Goal: Task Accomplishment & Management: Manage account settings

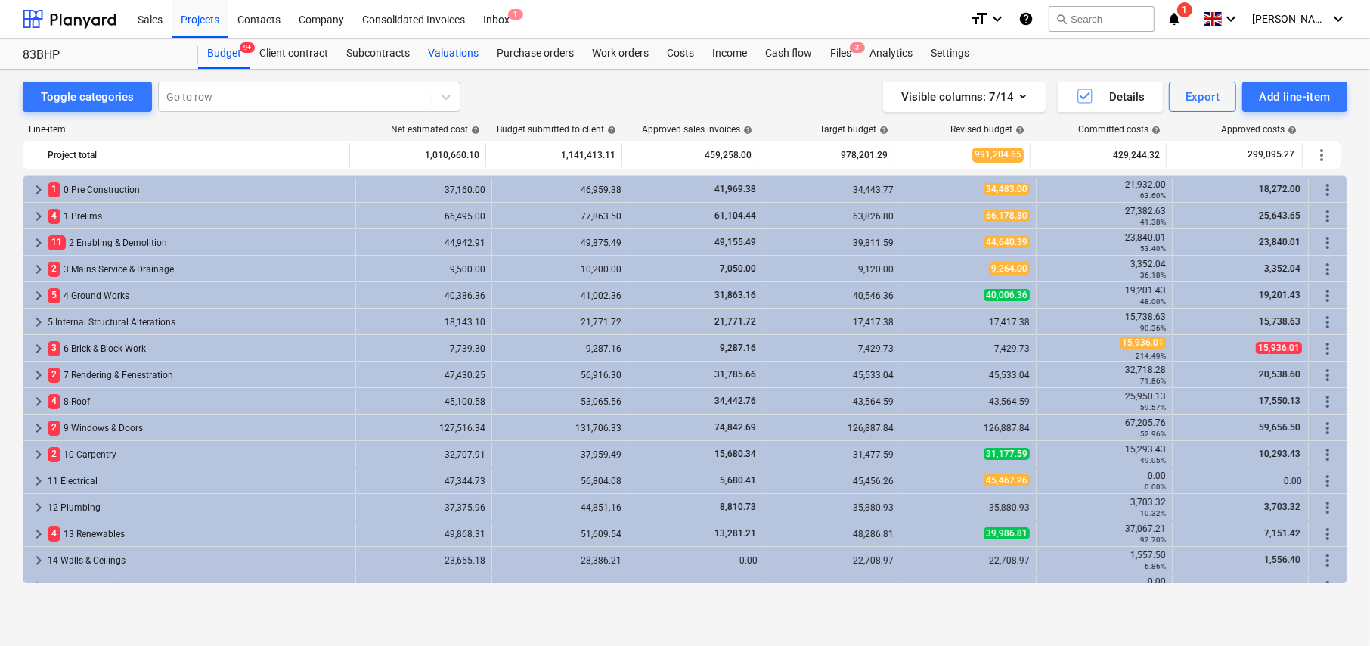
click at [458, 55] on div "Valuations" at bounding box center [453, 54] width 69 height 30
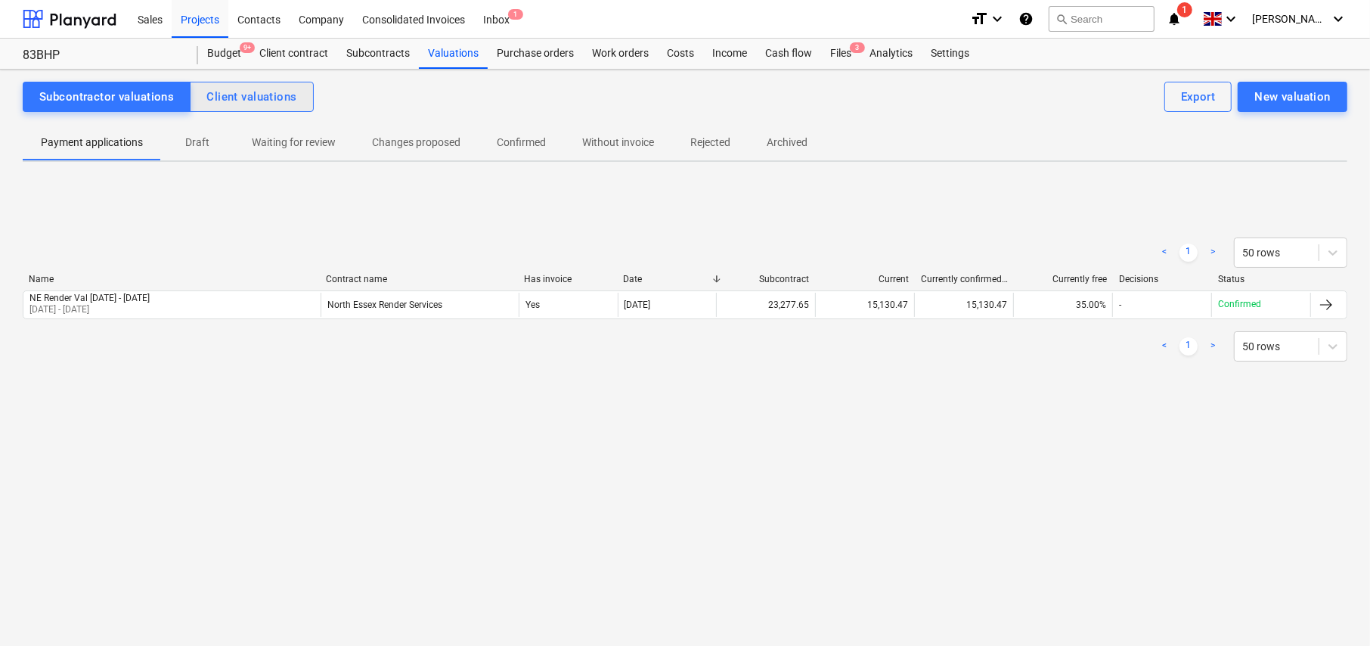
click at [262, 104] on div "Client valuations" at bounding box center [251, 97] width 90 height 20
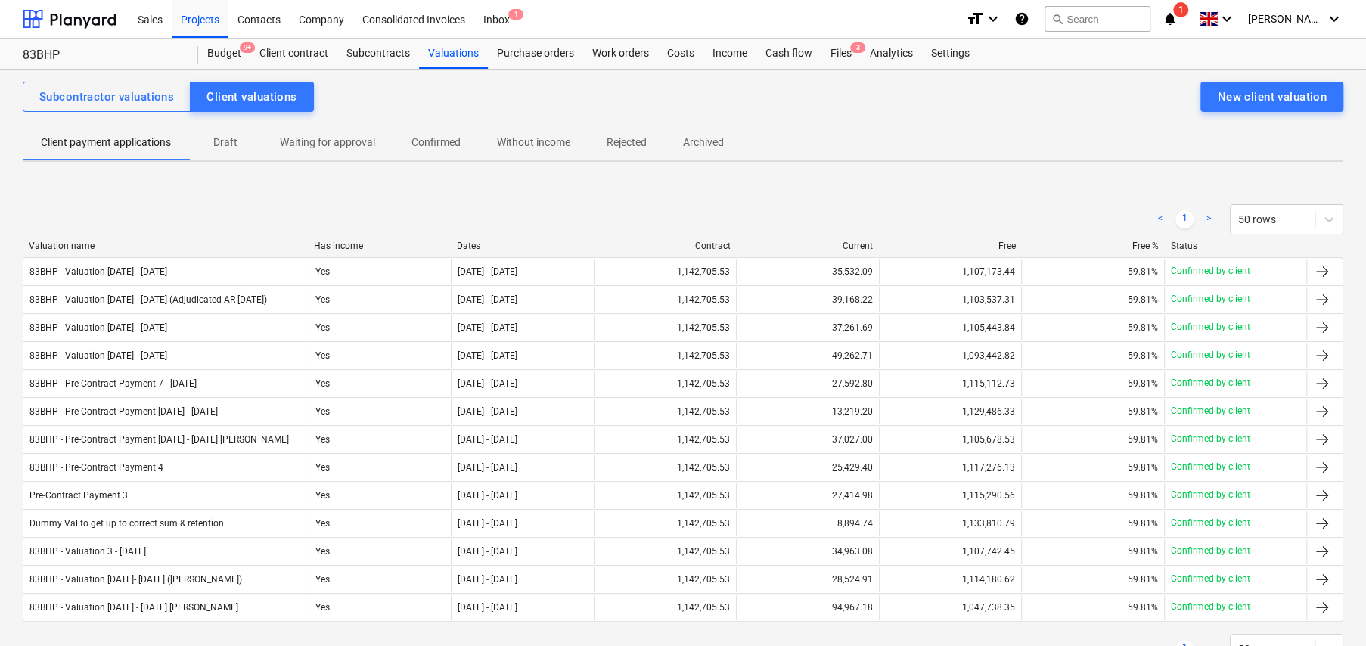
click at [466, 247] on div "Dates" at bounding box center [522, 246] width 131 height 11
click at [470, 243] on div "Dates" at bounding box center [522, 246] width 131 height 11
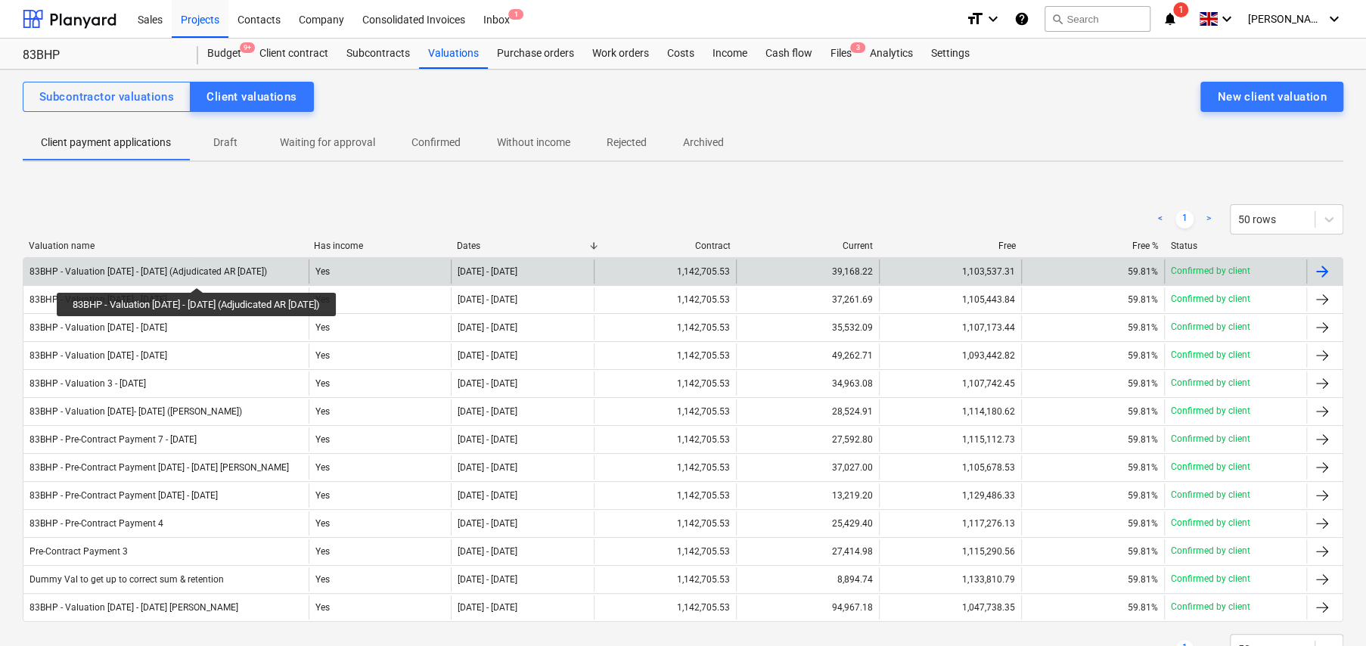
click at [195, 274] on div "83BHP - Valuation [DATE] - [DATE] (Adjudicated AR [DATE])" at bounding box center [147, 271] width 237 height 11
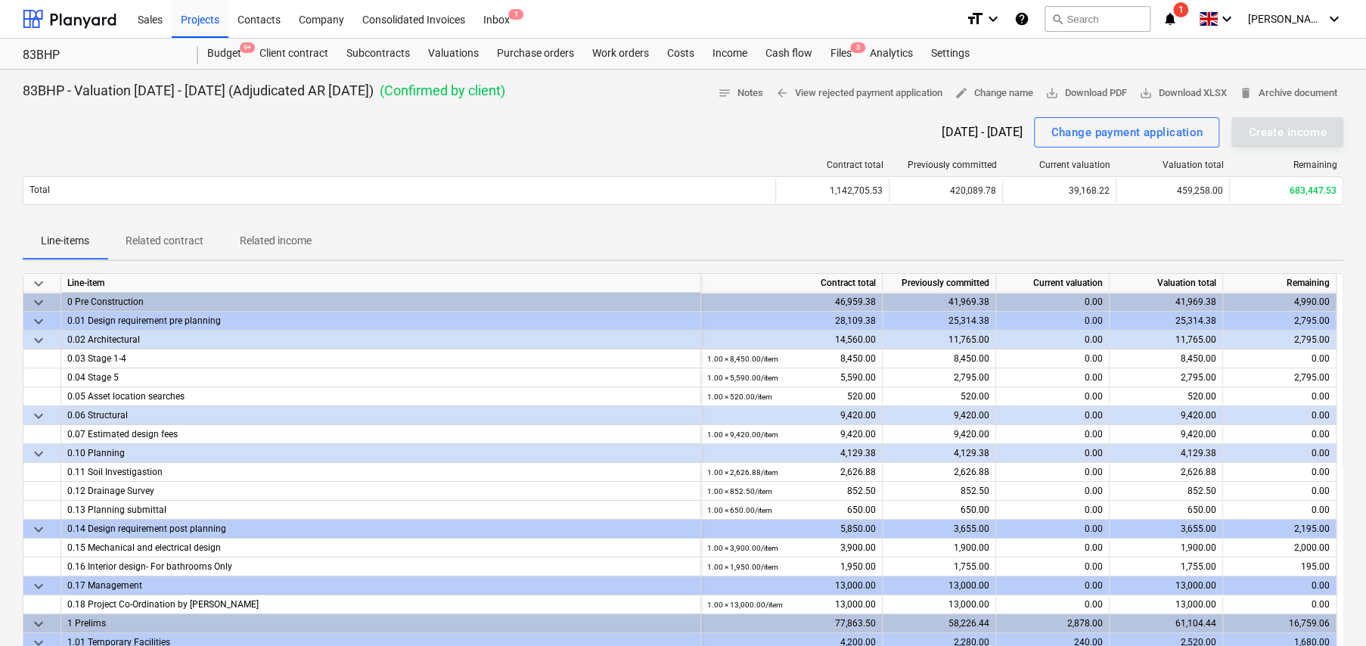
click at [38, 281] on span "keyboard_arrow_down" at bounding box center [38, 284] width 18 height 18
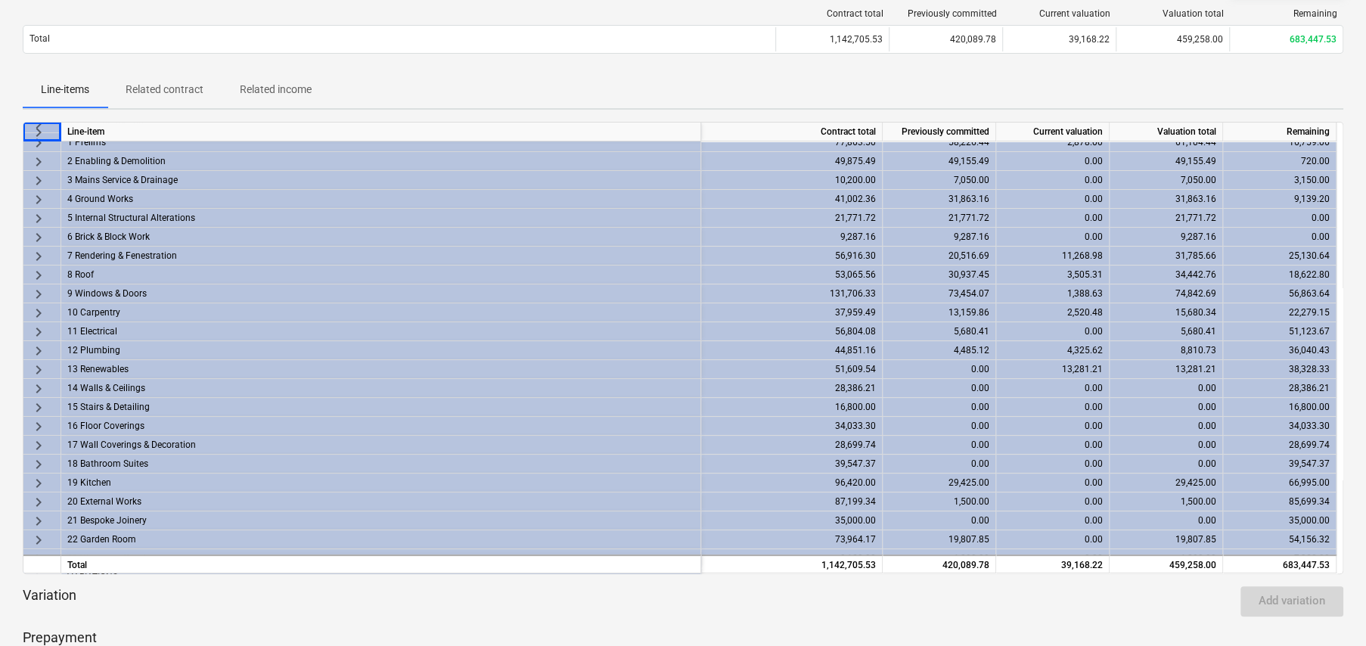
scroll to position [78, 0]
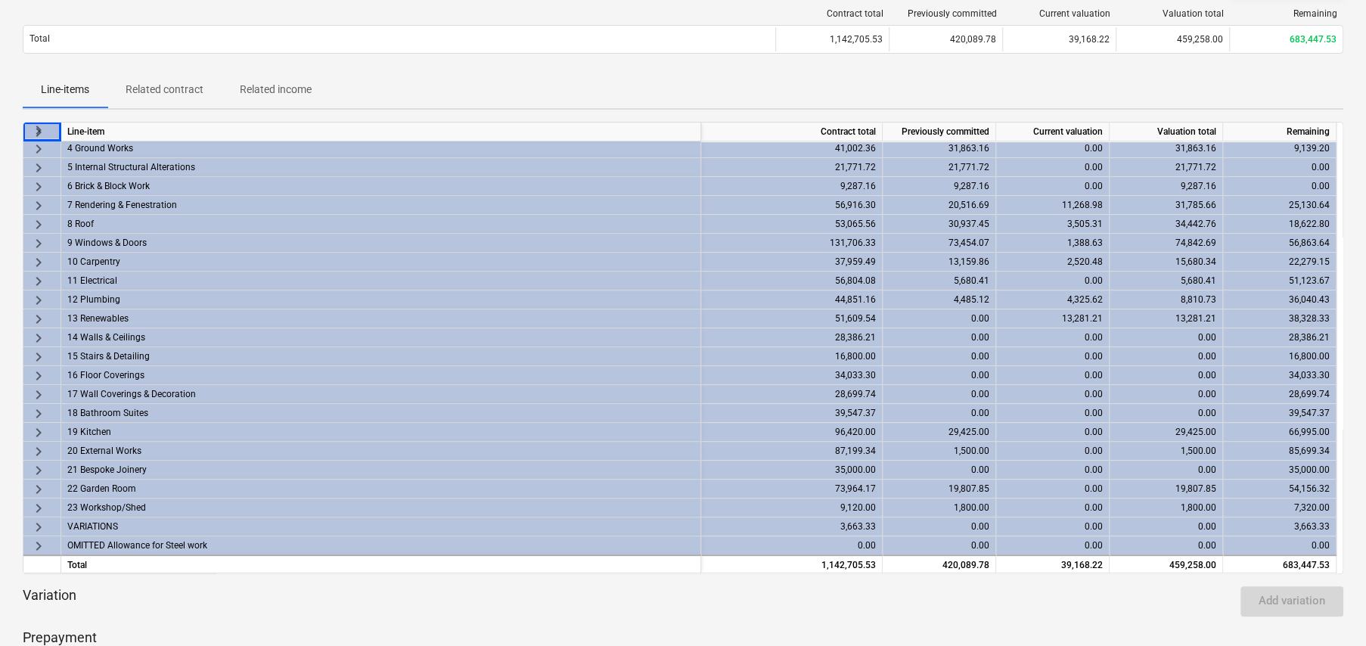
click at [38, 520] on span "keyboard_arrow_right" at bounding box center [38, 527] width 18 height 18
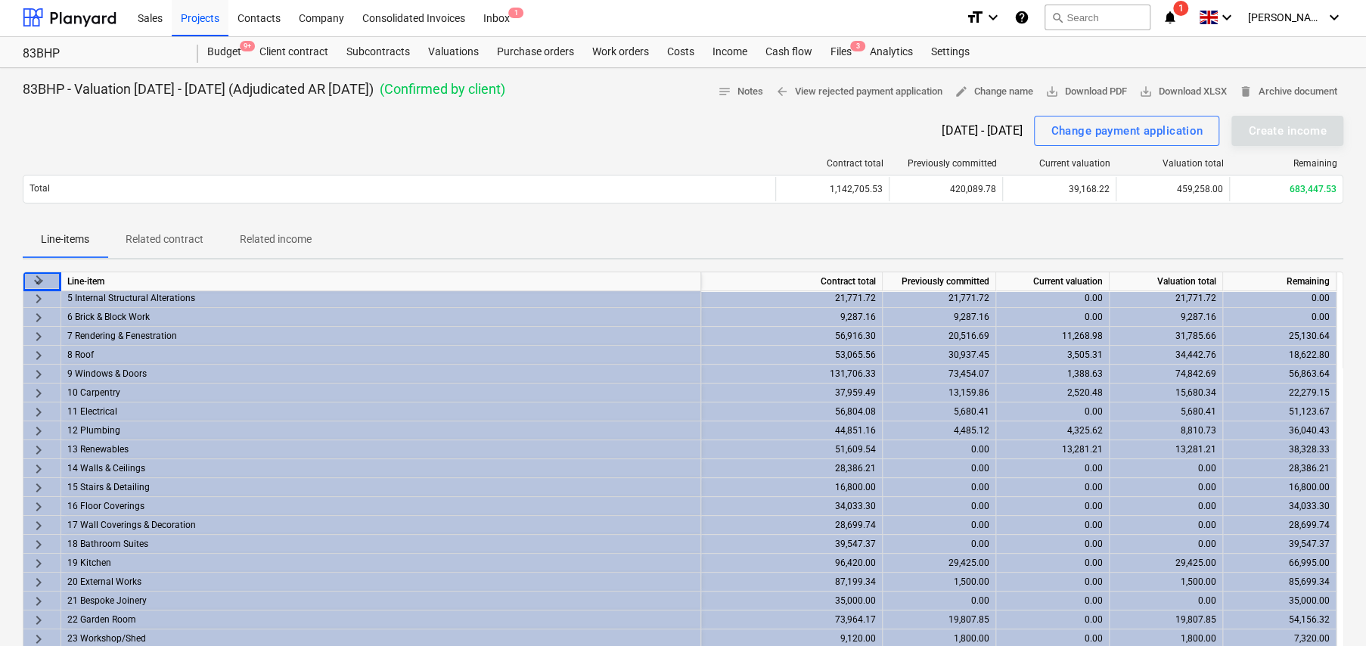
scroll to position [0, 0]
drag, startPoint x: 386, startPoint y: 53, endPoint x: 390, endPoint y: 67, distance: 14.1
click at [386, 53] on div "Subcontracts" at bounding box center [378, 54] width 82 height 30
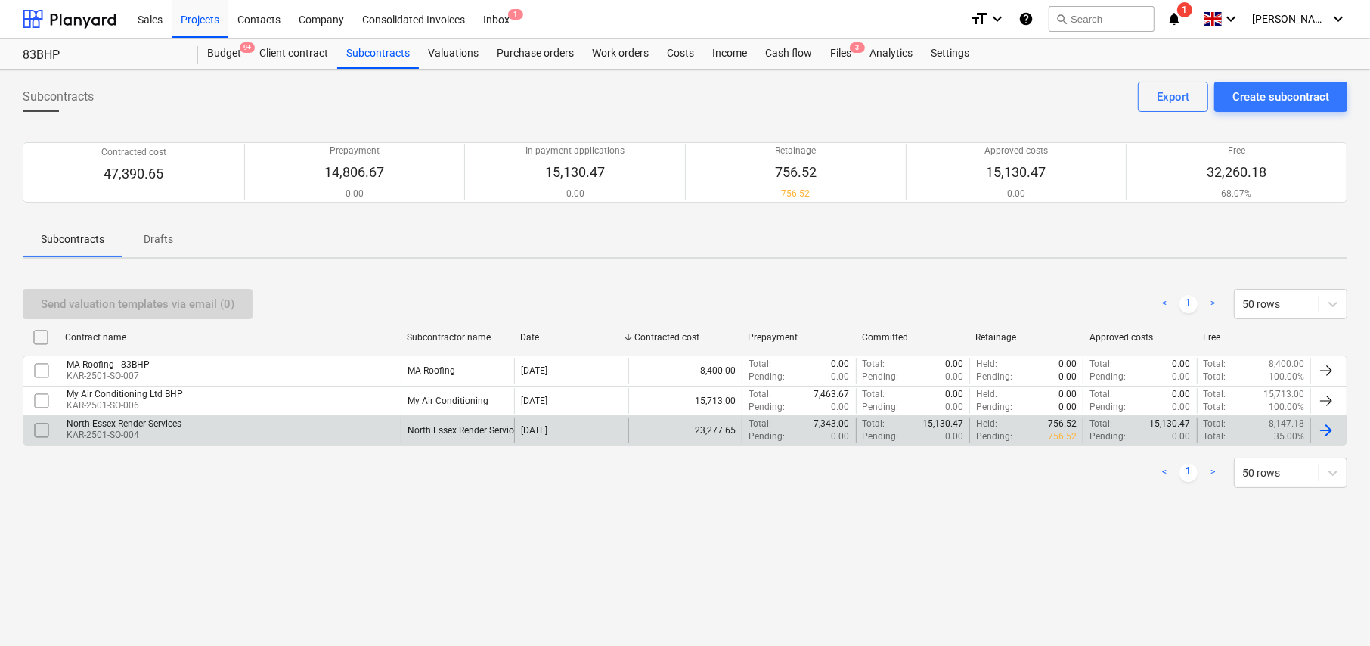
click at [140, 425] on div "North Essex Render Services" at bounding box center [124, 423] width 115 height 11
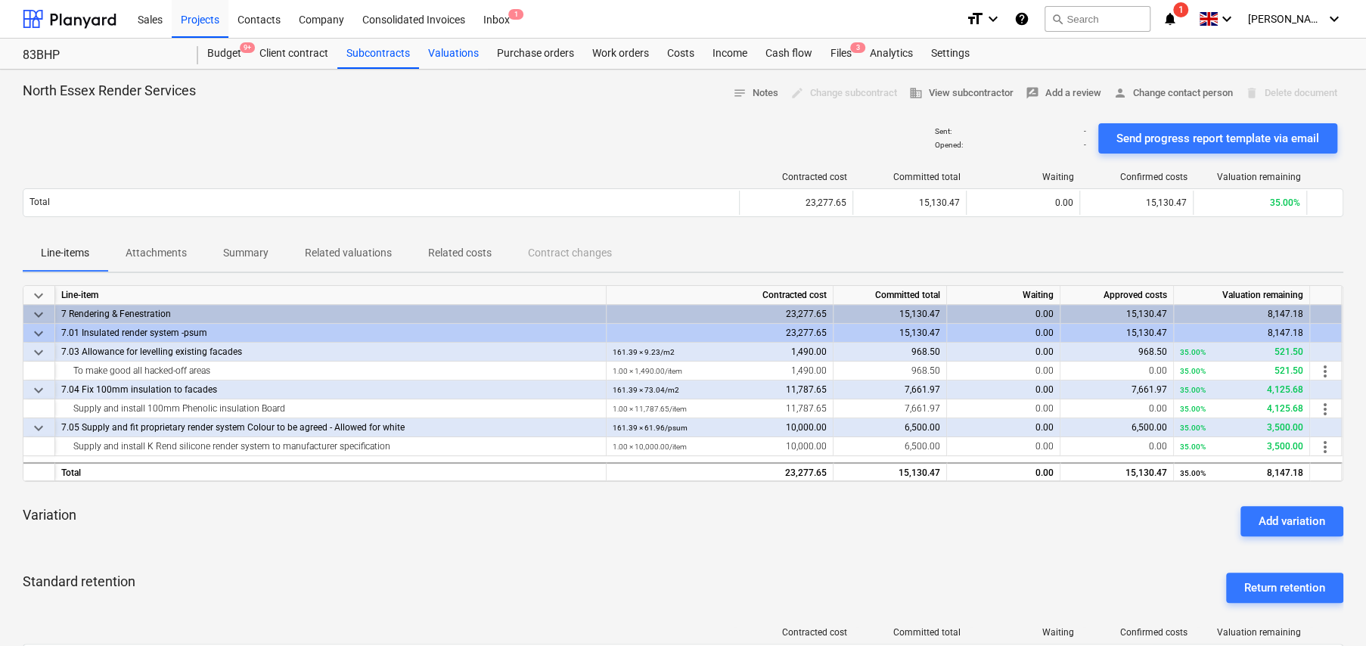
click at [443, 54] on div "Valuations" at bounding box center [453, 54] width 69 height 30
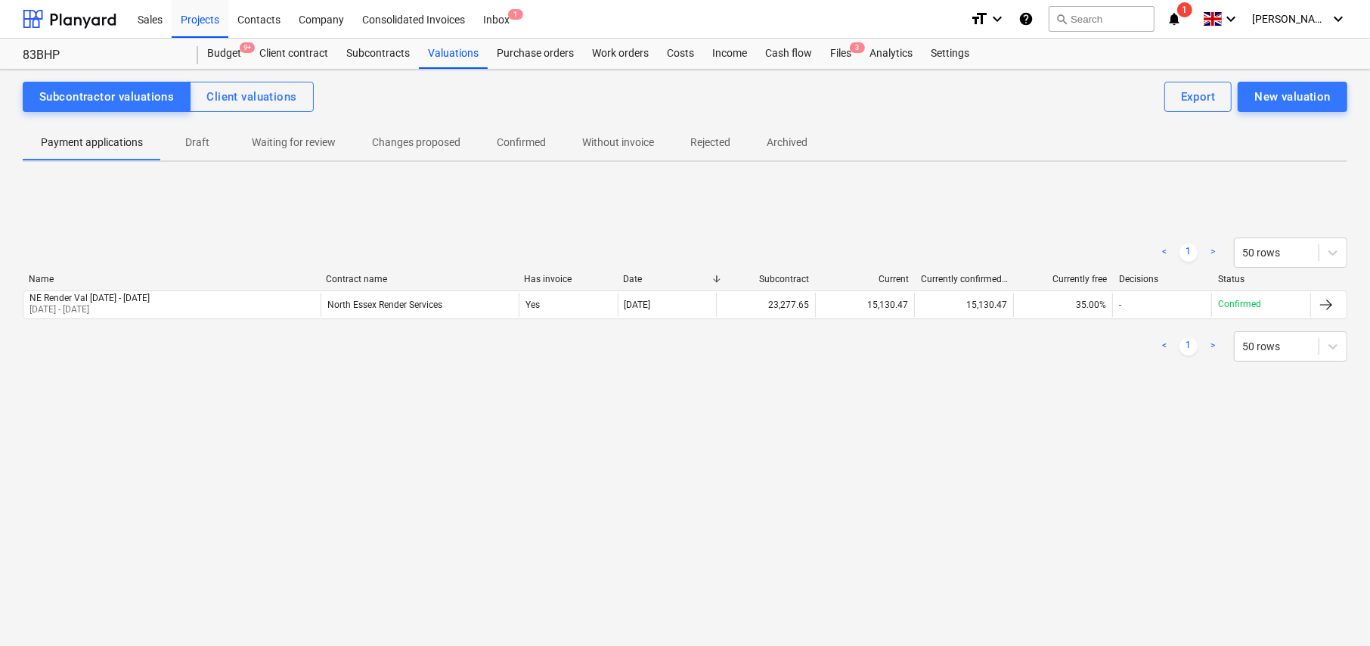
drag, startPoint x: 272, startPoint y: 99, endPoint x: 288, endPoint y: 115, distance: 23.0
click at [272, 99] on div "Client valuations" at bounding box center [251, 97] width 90 height 20
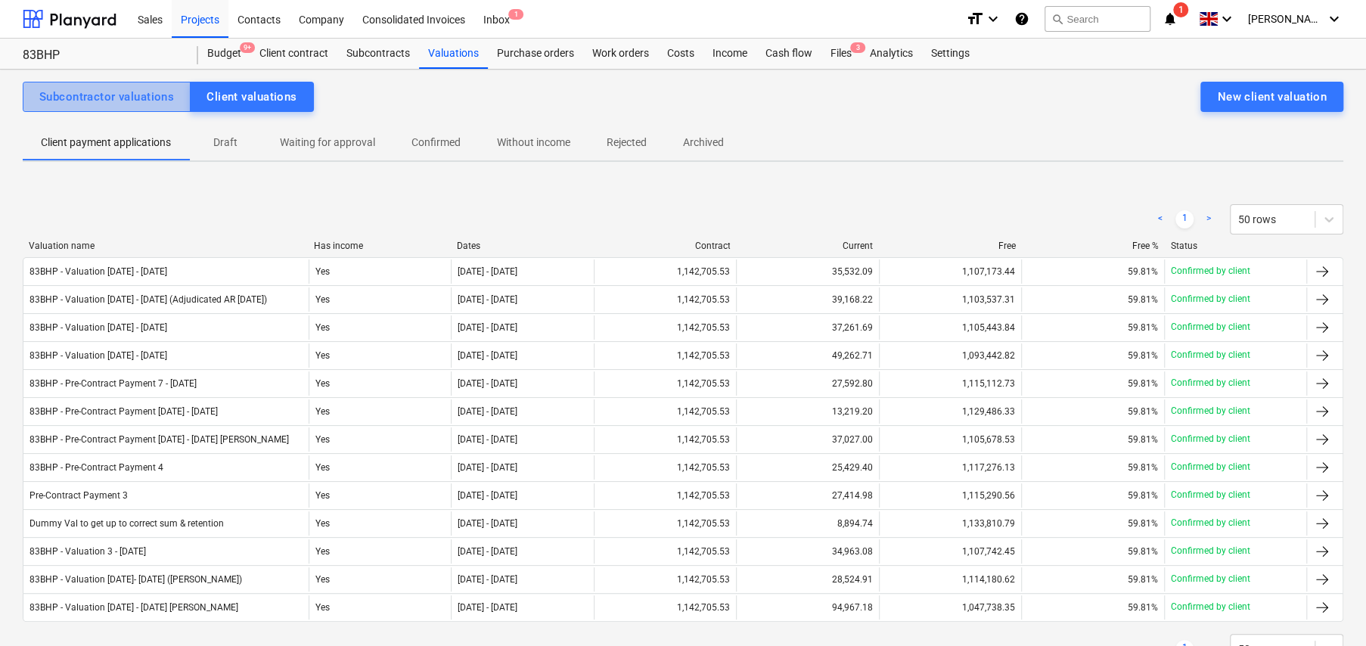
click at [126, 87] on div "Subcontractor valuations" at bounding box center [106, 97] width 135 height 20
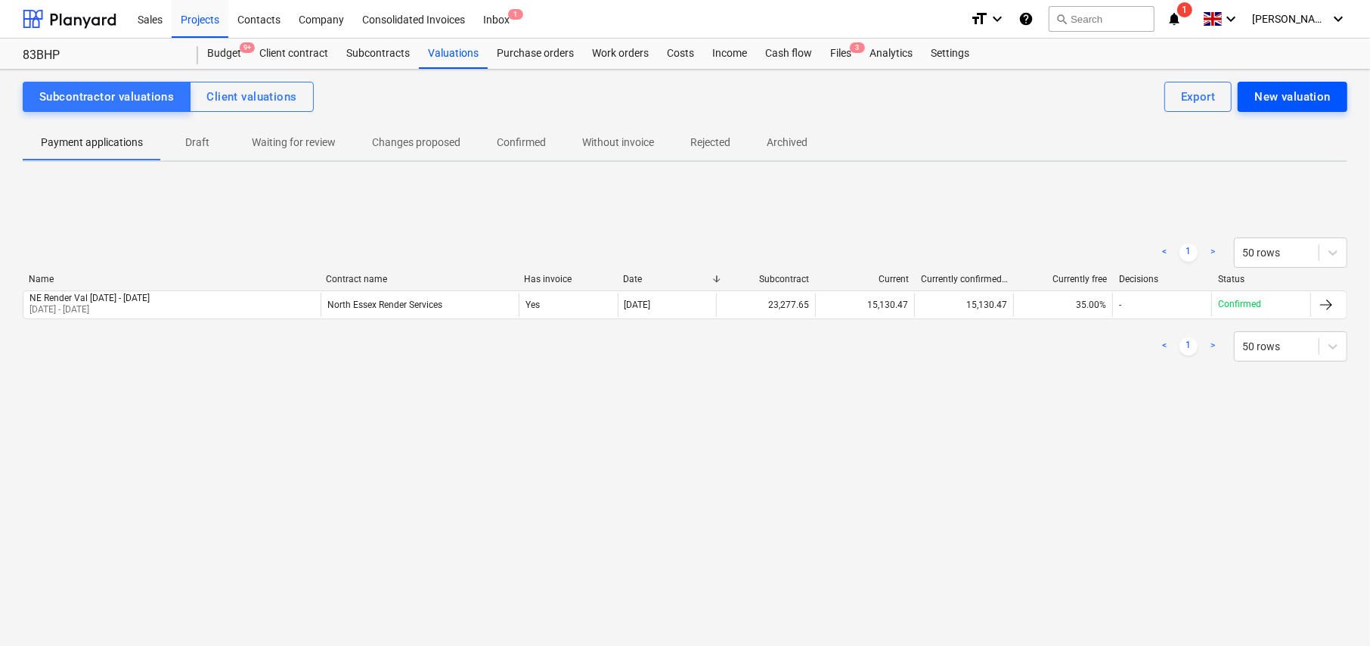
click at [1304, 92] on div "New valuation" at bounding box center [1293, 97] width 76 height 20
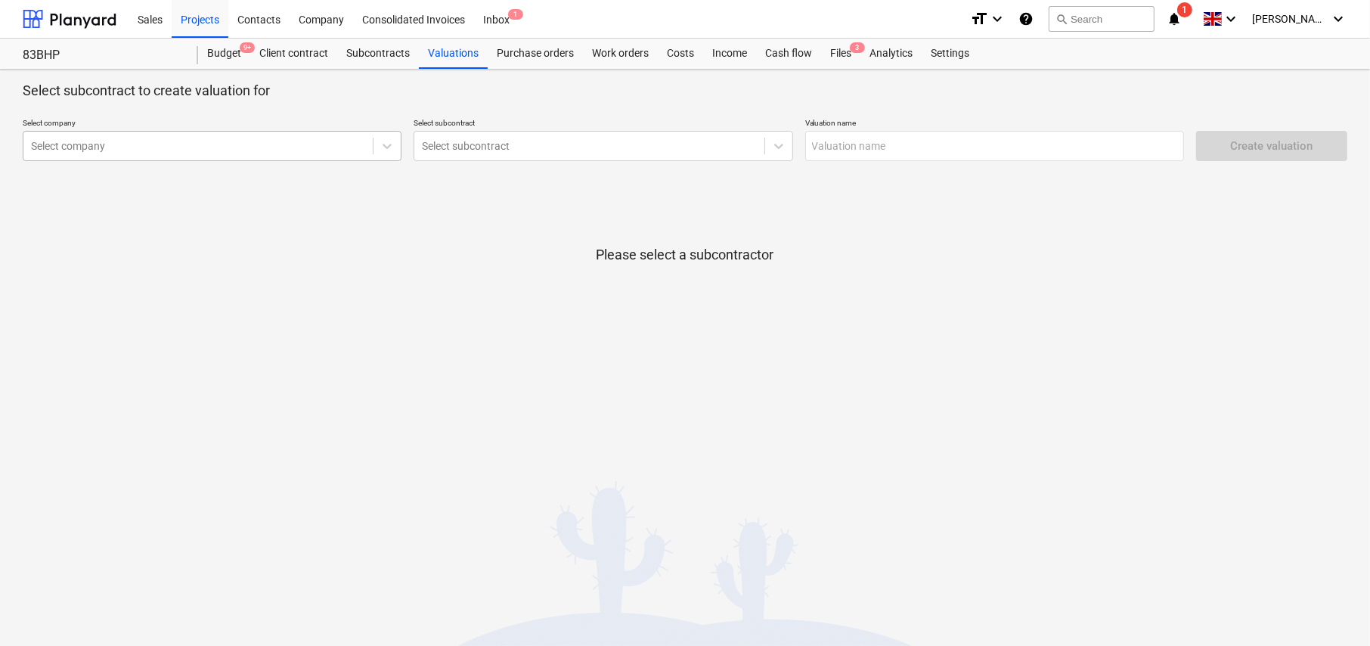
click at [92, 151] on div at bounding box center [198, 145] width 334 height 15
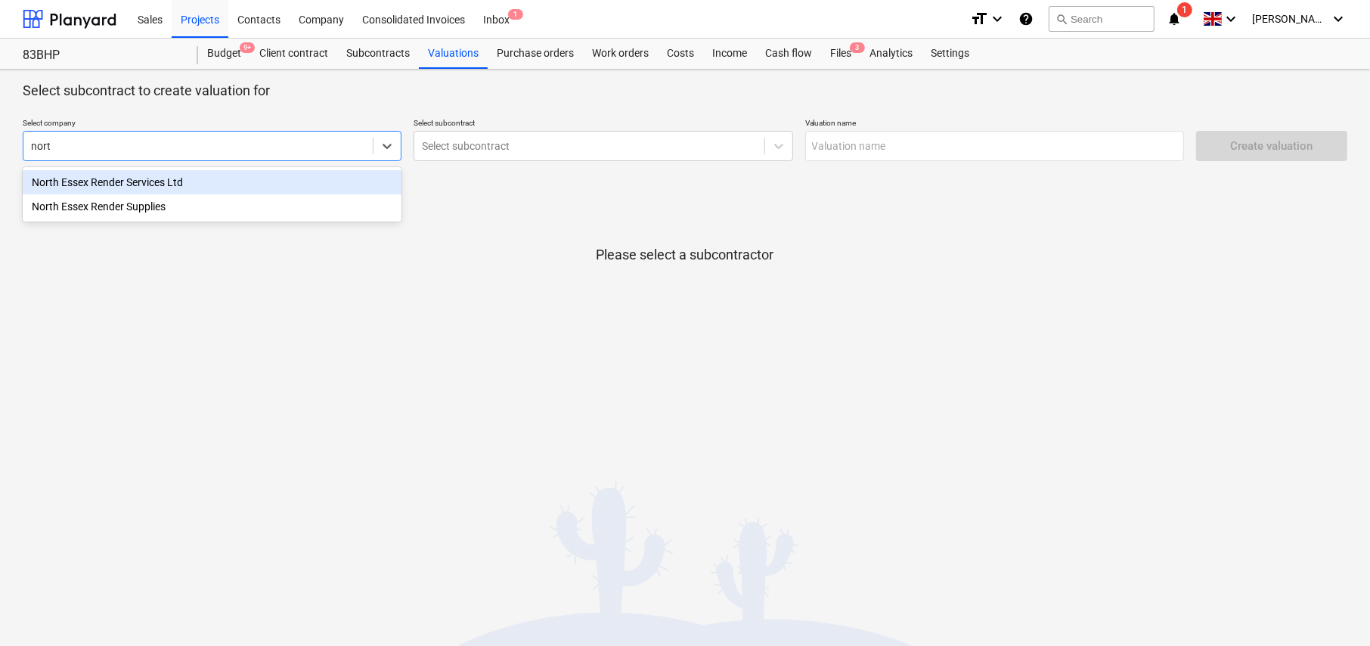
type input "north"
click at [175, 180] on div "North Essex Render Services Ltd" at bounding box center [212, 182] width 379 height 24
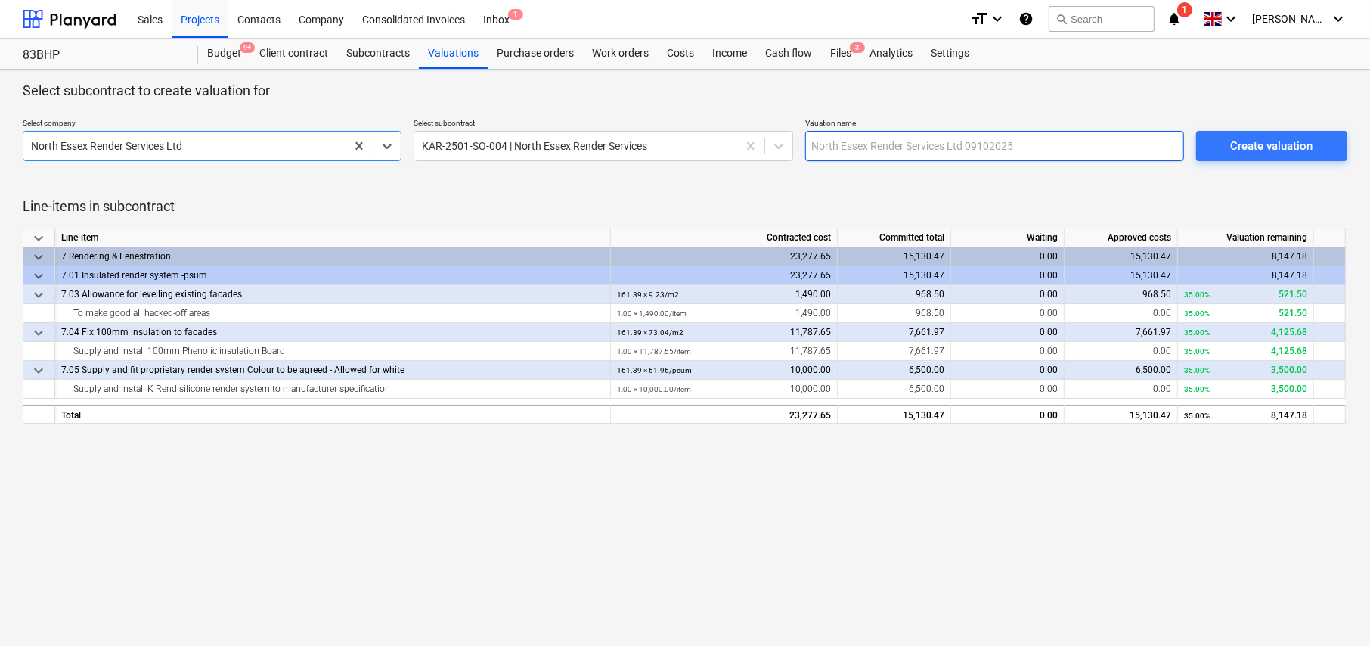
click at [904, 147] on input "text" at bounding box center [994, 146] width 379 height 30
click at [905, 153] on input "NE Render - Val 2" at bounding box center [994, 146] width 379 height 30
click at [918, 143] on input "NE Render - Val 2" at bounding box center [994, 146] width 379 height 30
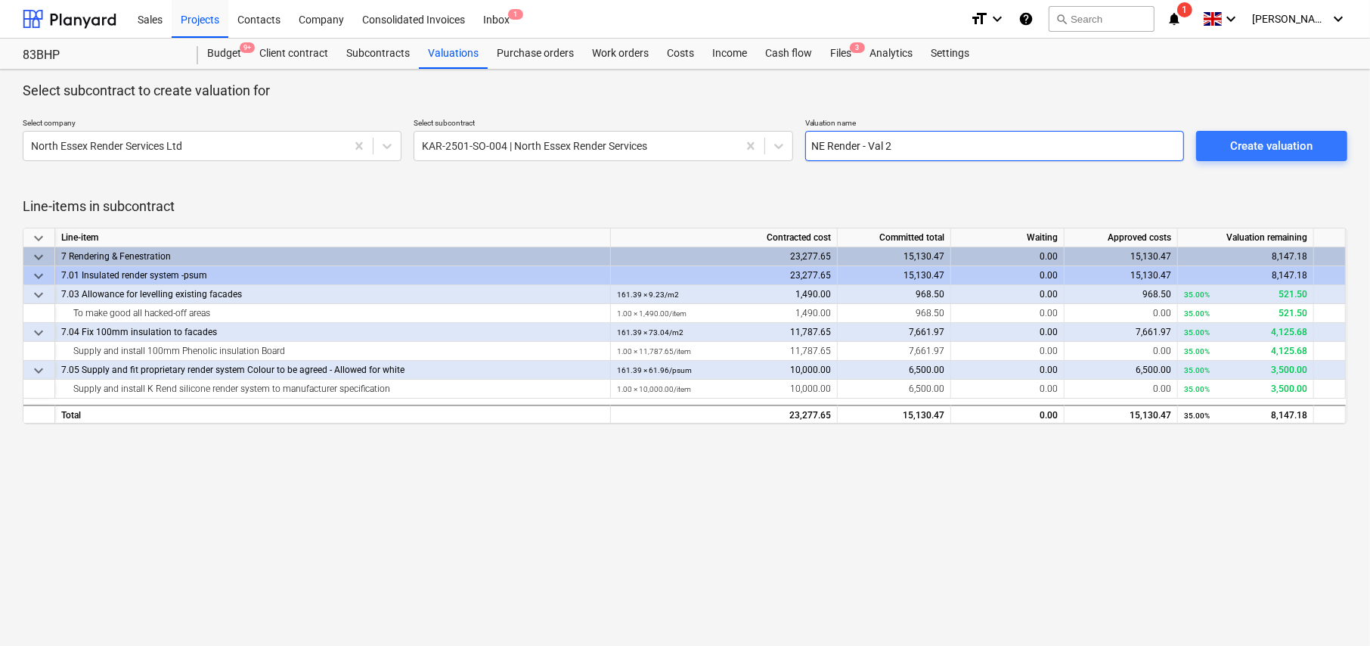
paste input "Val 1"
type input "NE Render Val [DATE] - [DATE]"
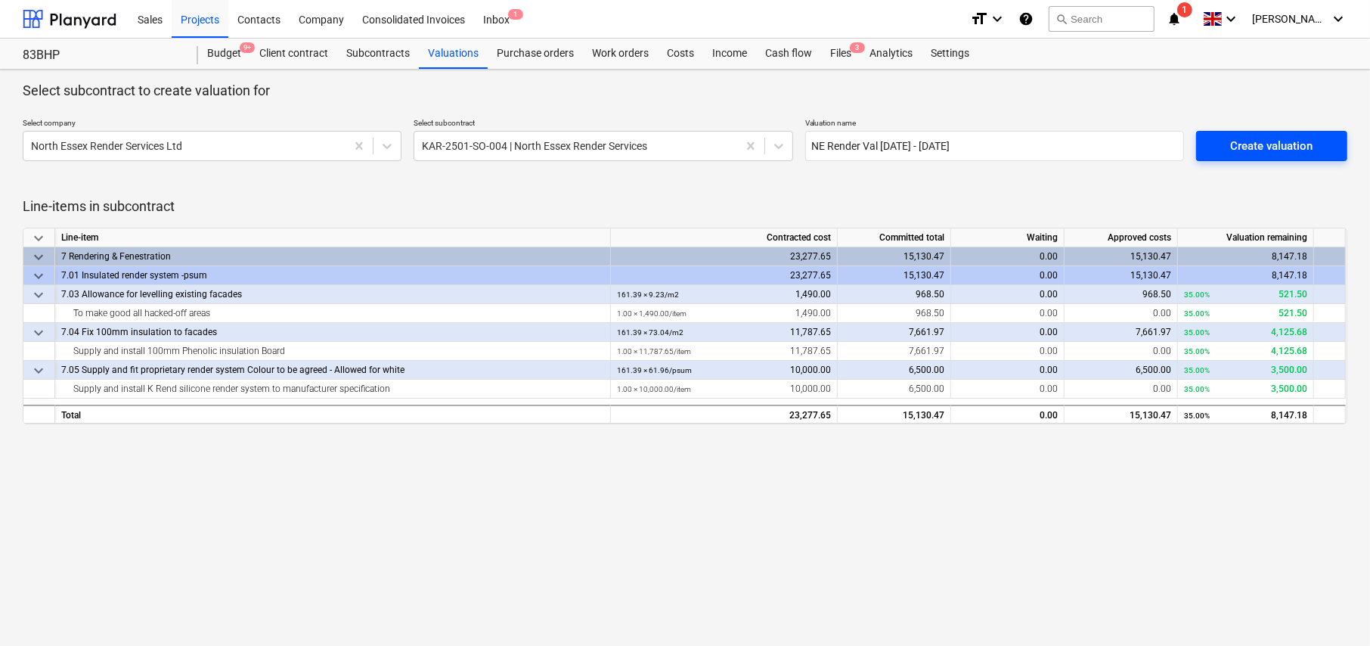
click at [1266, 147] on div "Create valuation" at bounding box center [1272, 146] width 82 height 20
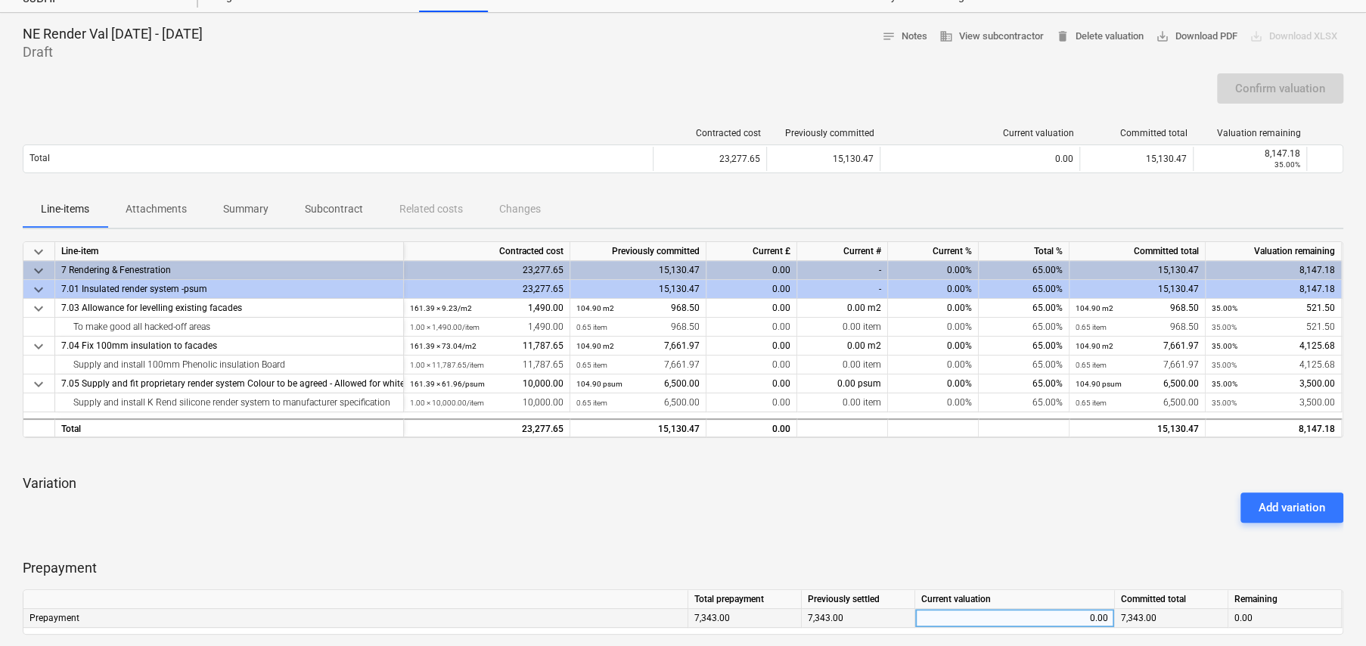
scroll to position [54, 0]
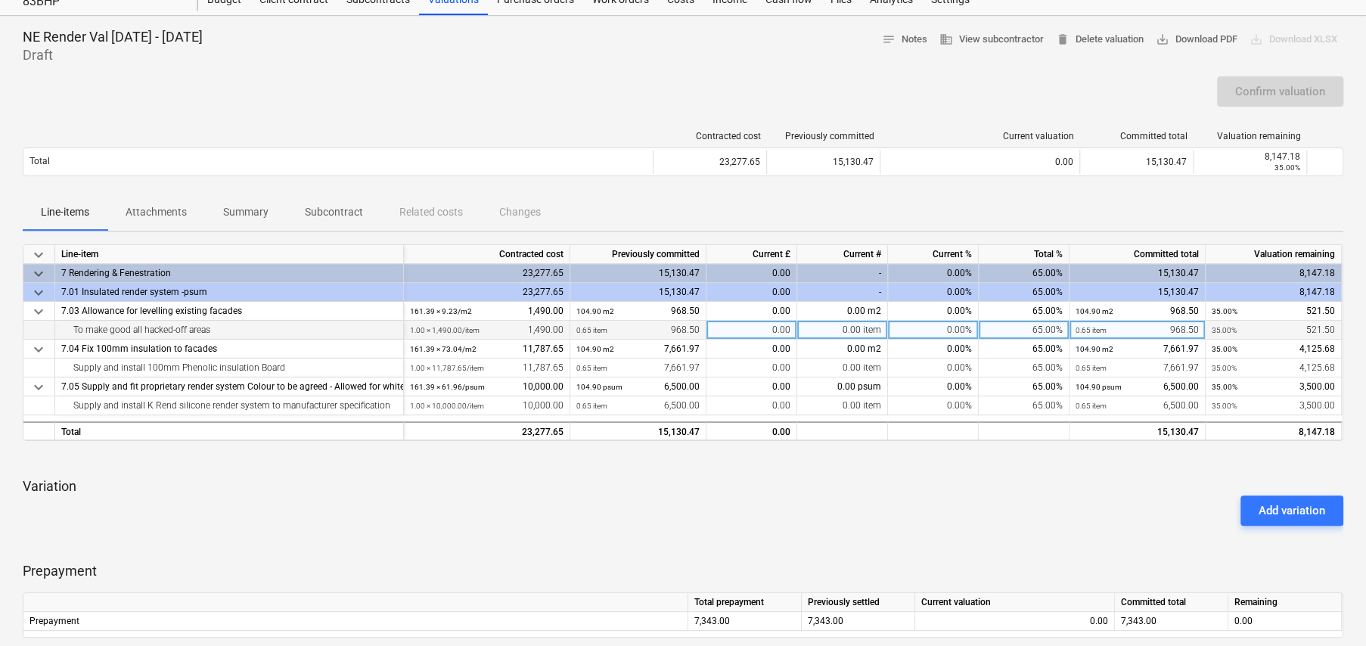
click at [1047, 327] on div "65.00%" at bounding box center [1024, 330] width 91 height 19
type input "100"
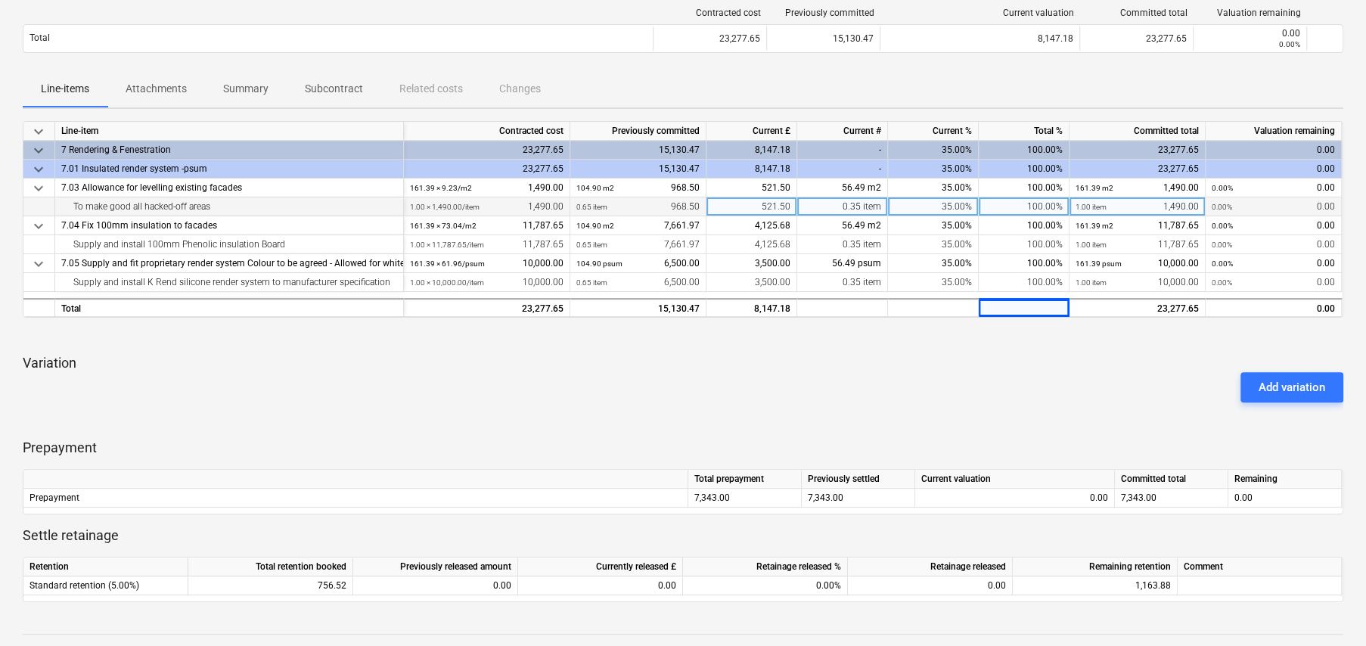
scroll to position [205, 0]
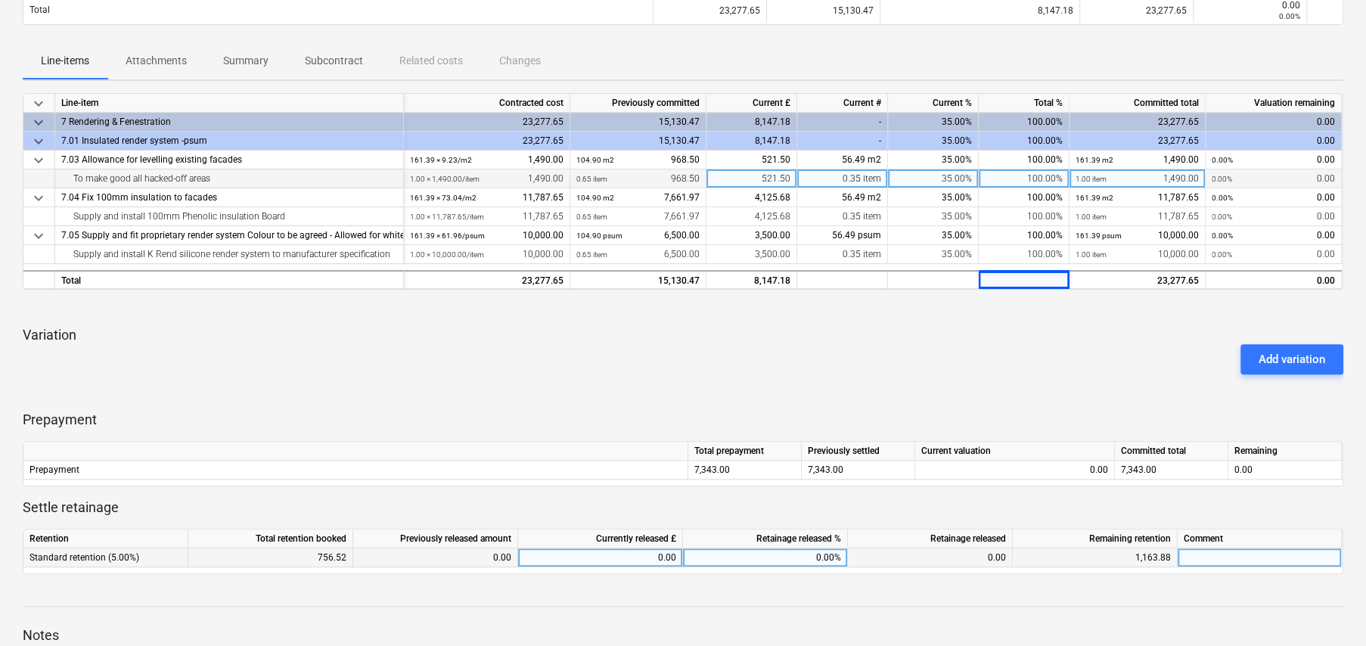
click at [662, 554] on div "0.00" at bounding box center [600, 557] width 152 height 19
type input "3"
type input "50"
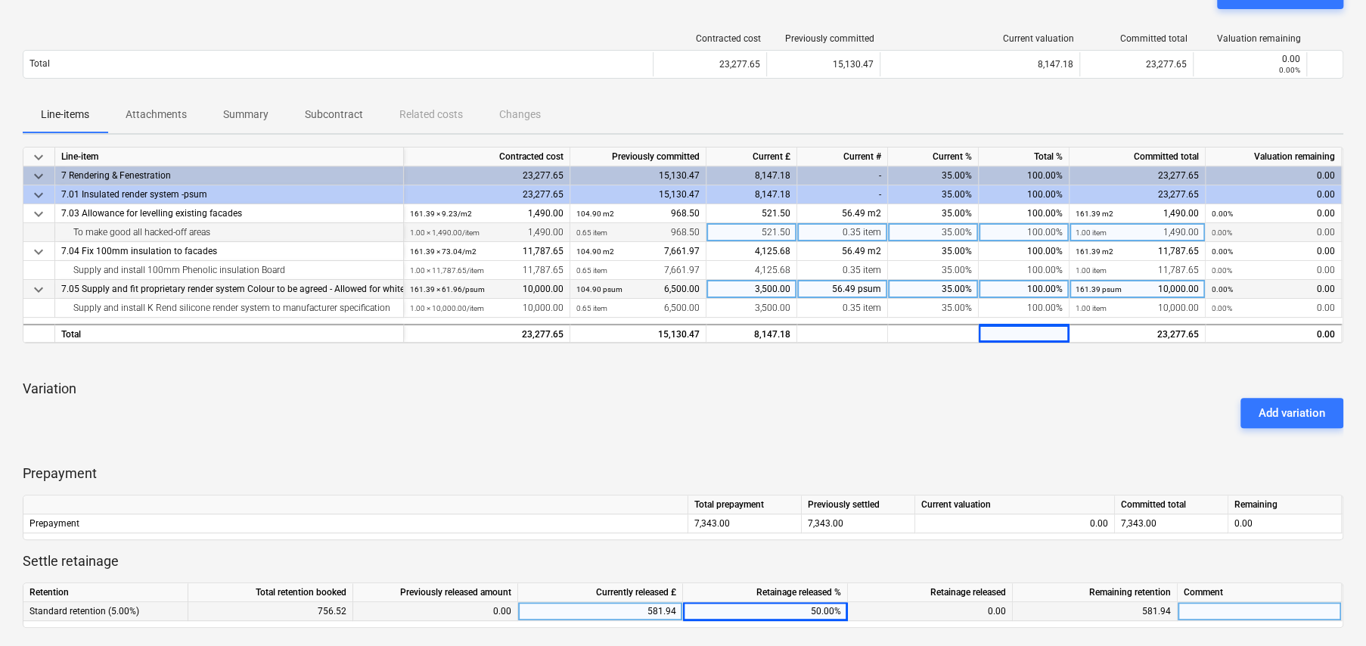
scroll to position [0, 0]
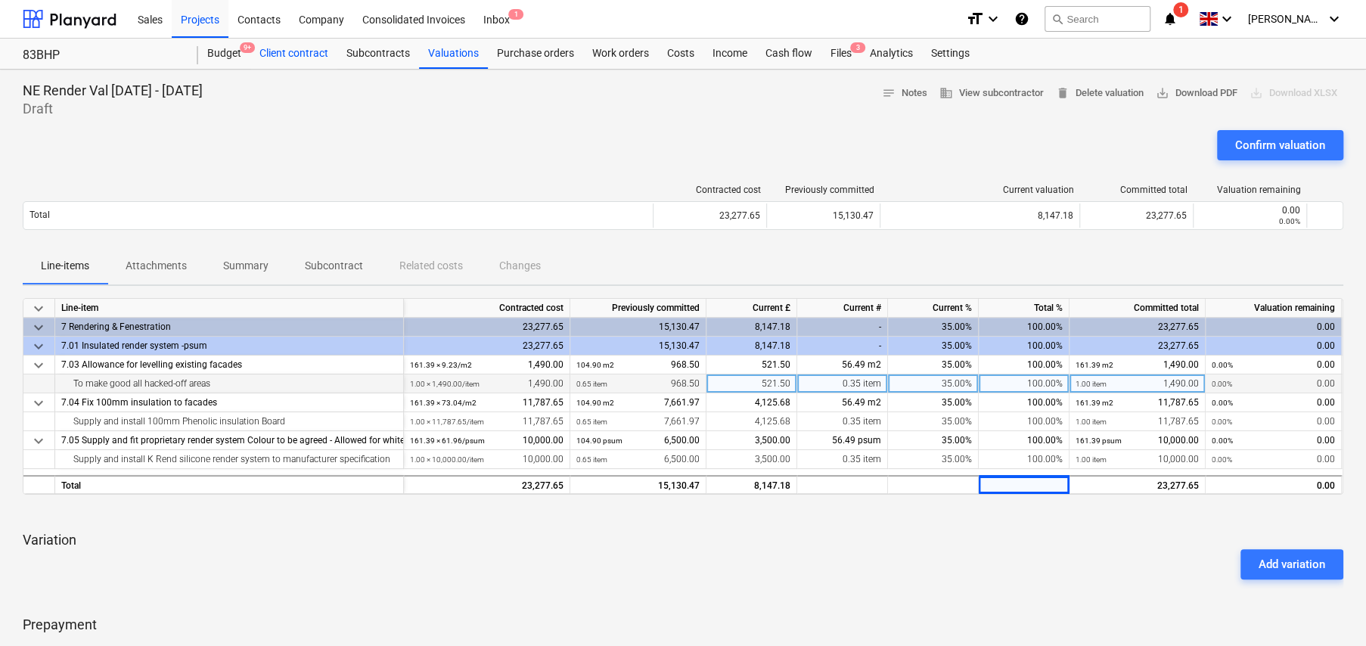
click at [290, 57] on div "Client contract" at bounding box center [293, 54] width 87 height 30
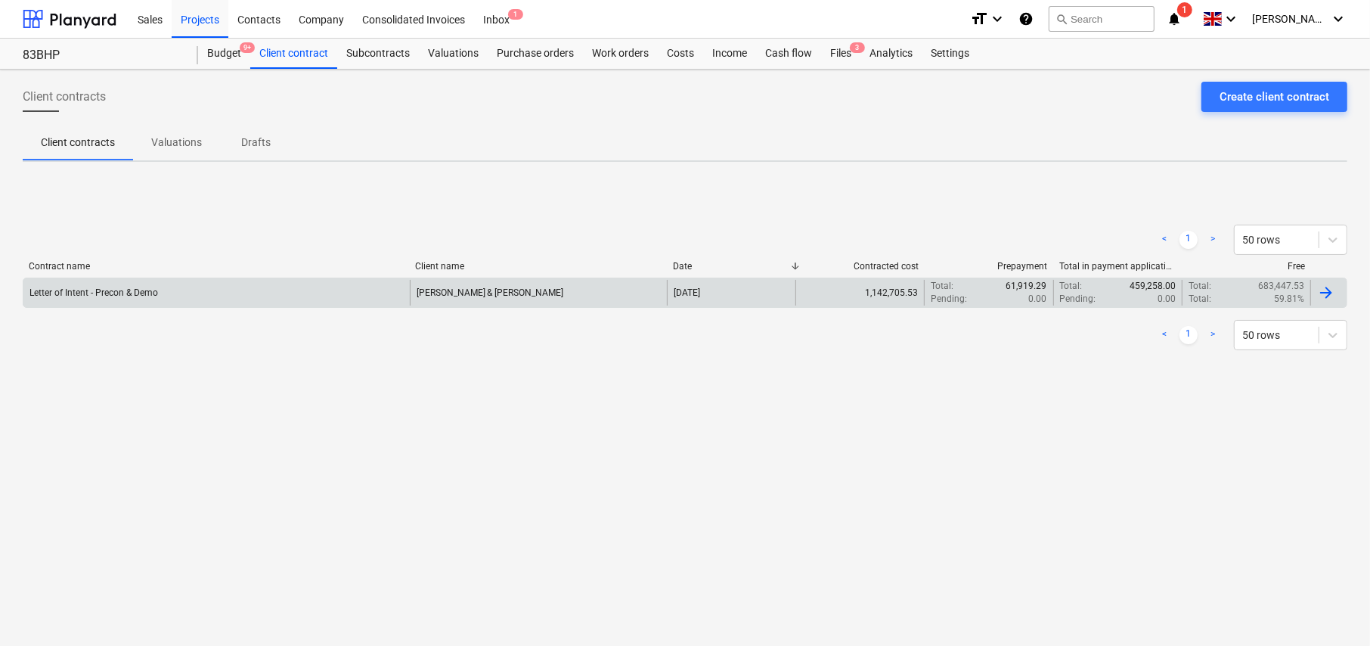
click at [490, 296] on div "[PERSON_NAME] & [PERSON_NAME]" at bounding box center [490, 292] width 147 height 11
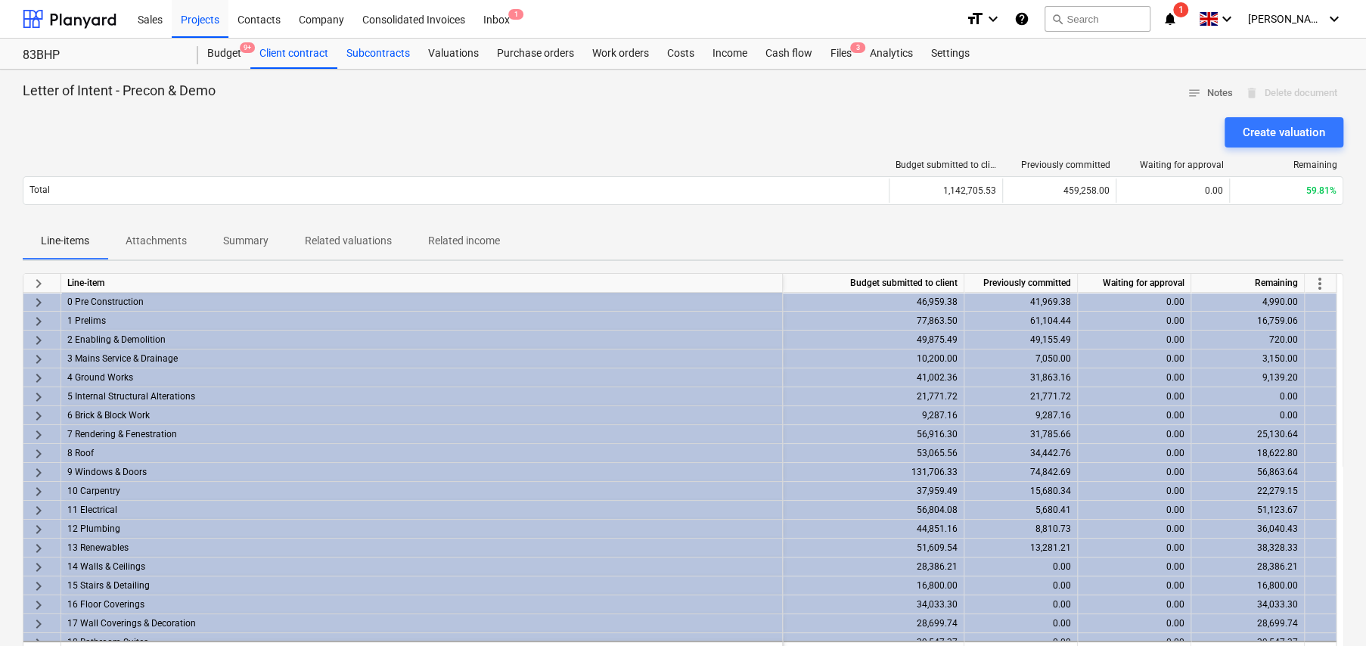
click at [386, 57] on div "Subcontracts" at bounding box center [378, 54] width 82 height 30
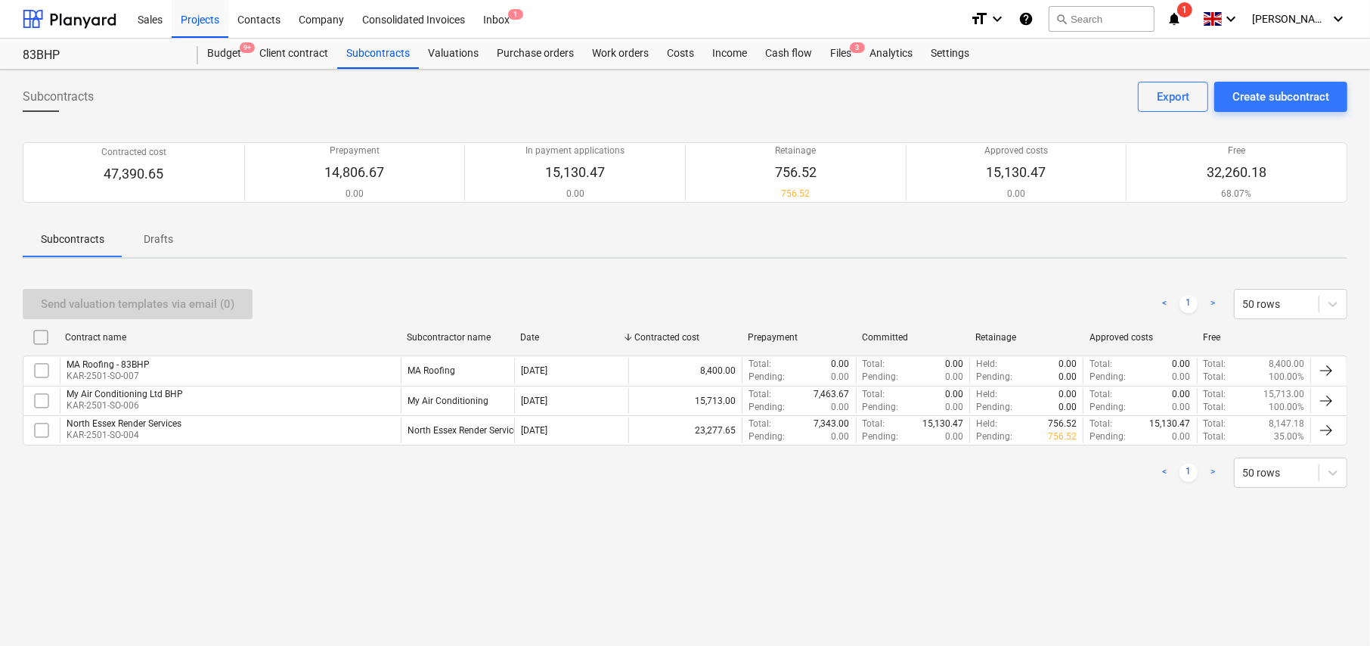
click at [144, 429] on p "KAR-2501-SO-004" at bounding box center [124, 435] width 115 height 13
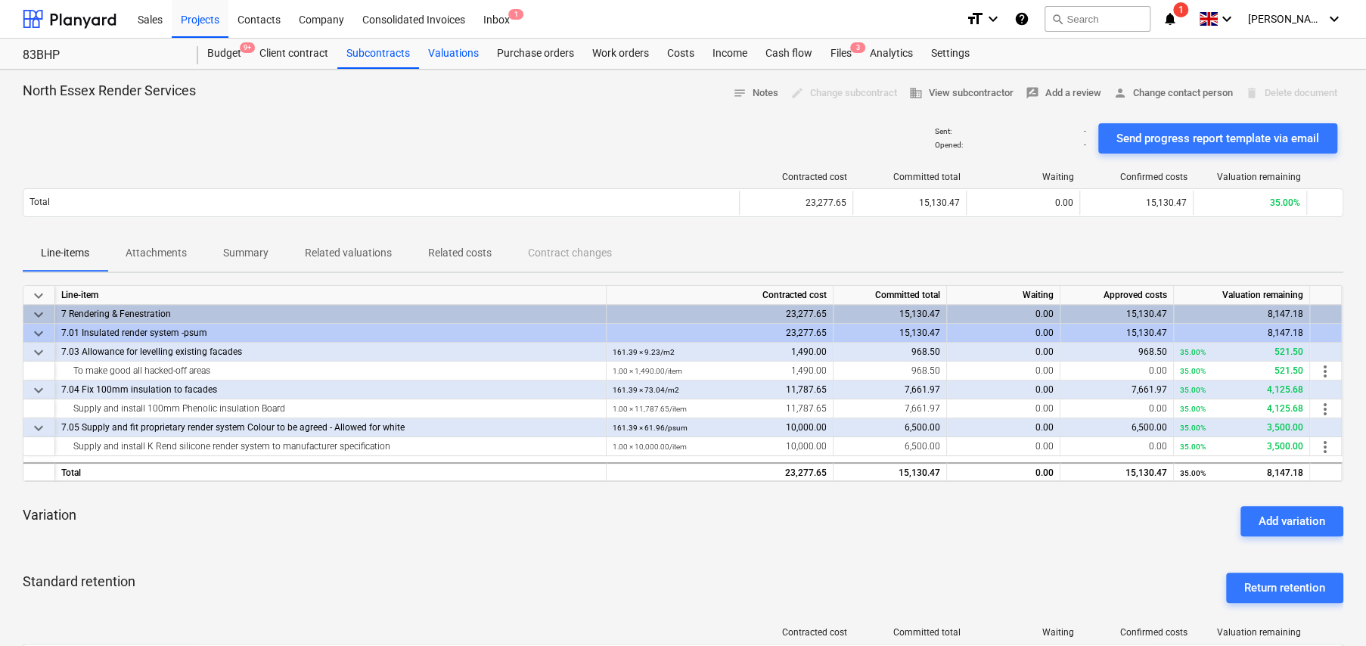
drag, startPoint x: 455, startPoint y: 54, endPoint x: 450, endPoint y: 67, distance: 13.9
click at [455, 54] on div "Valuations" at bounding box center [453, 54] width 69 height 30
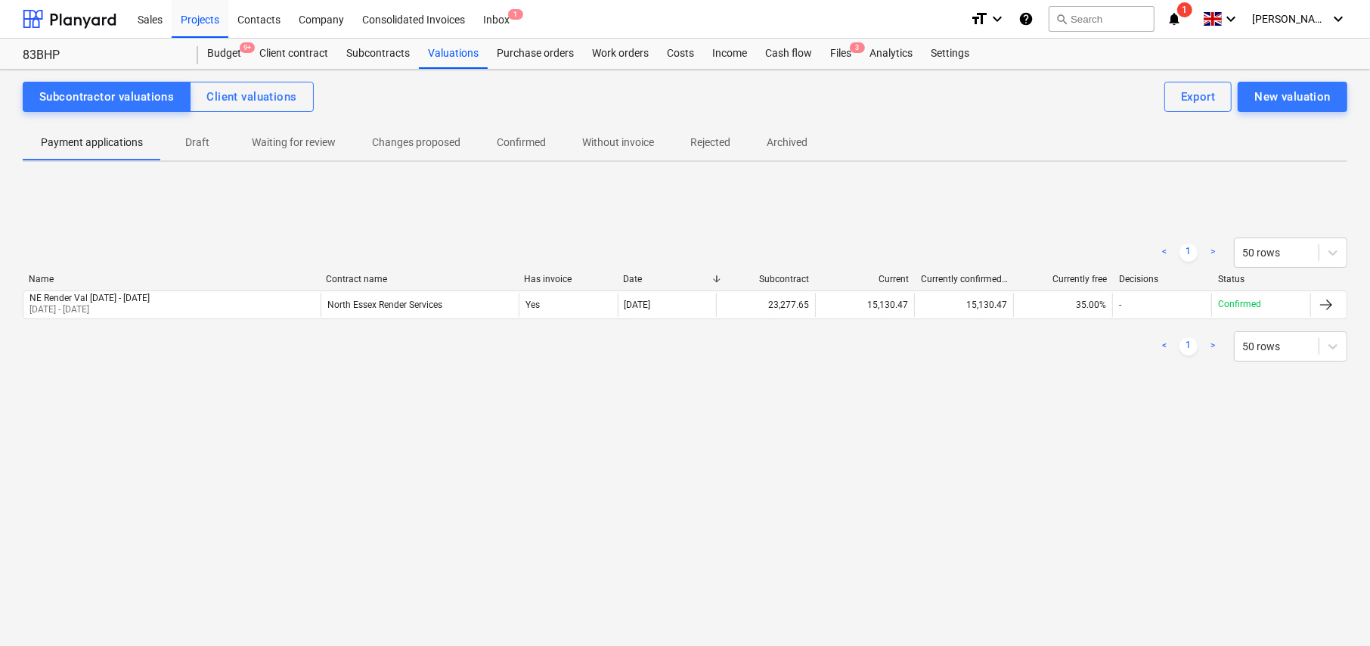
click at [210, 152] on span "Draft" at bounding box center [197, 142] width 73 height 25
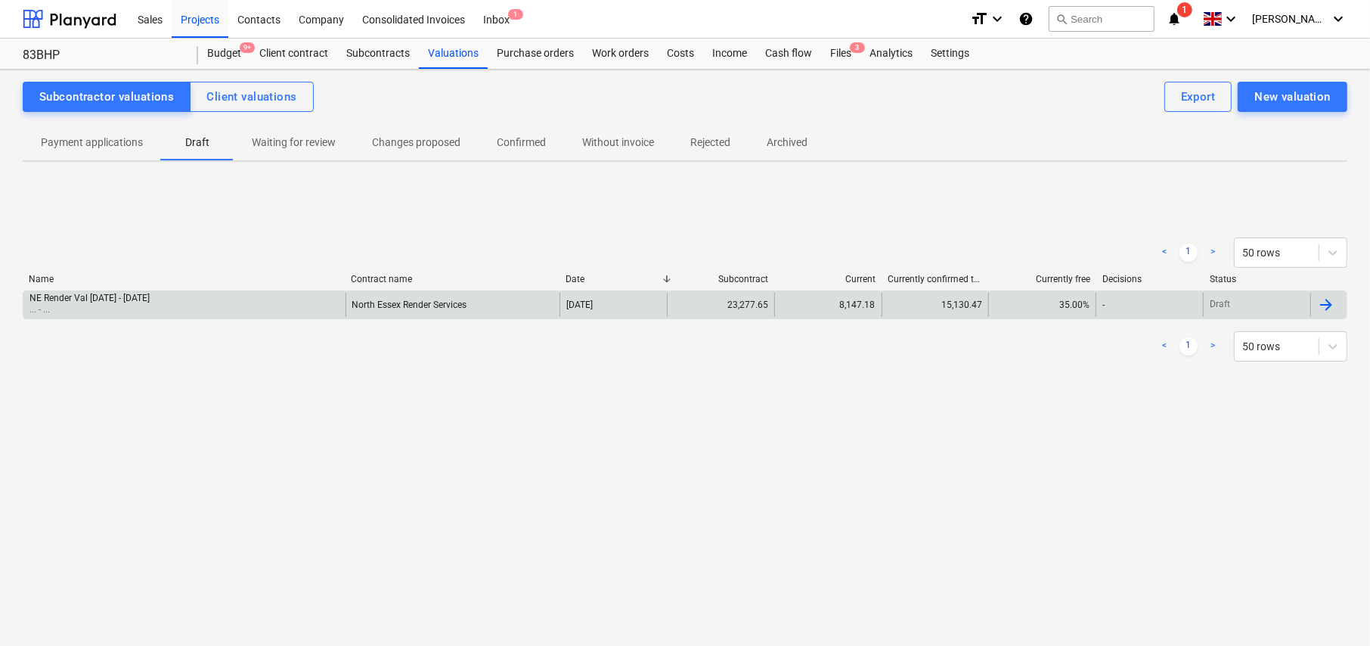
click at [133, 298] on div "NE Render Val [DATE] - [DATE]" at bounding box center [89, 298] width 120 height 11
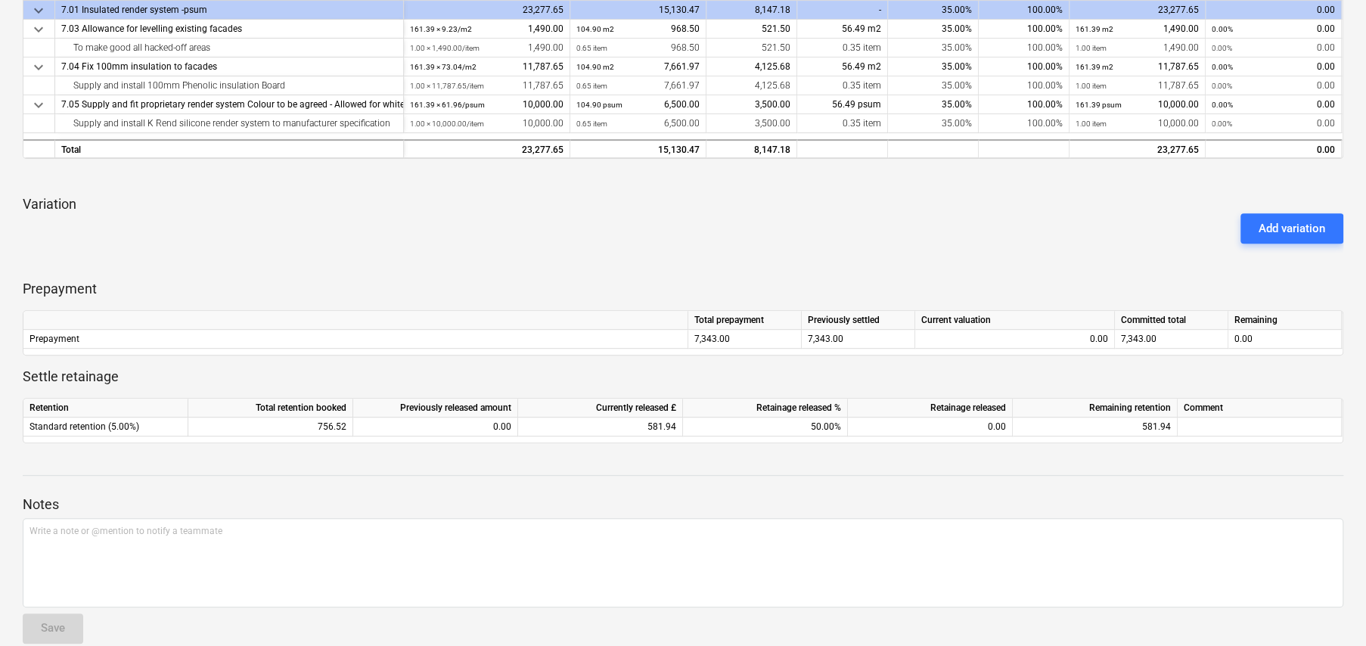
scroll to position [356, 0]
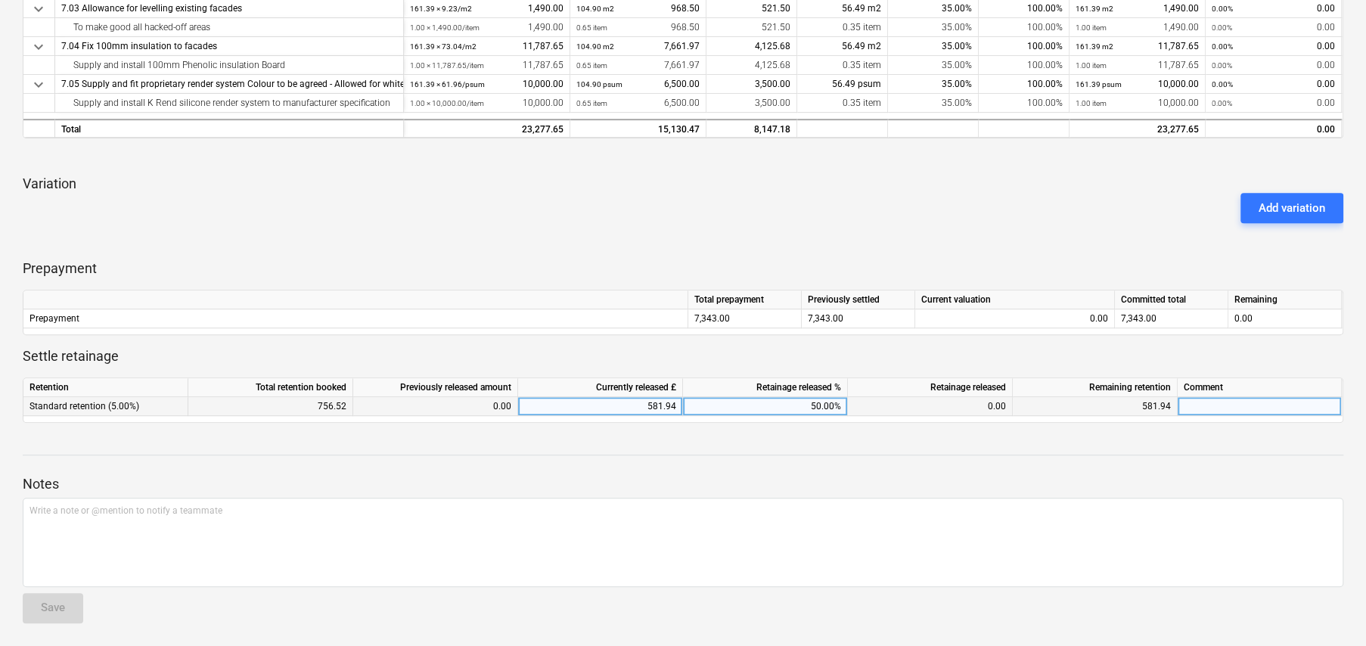
click at [831, 404] on div "50.00%" at bounding box center [765, 406] width 165 height 19
type input "0"
click at [987, 486] on p "Notes" at bounding box center [683, 484] width 1321 height 18
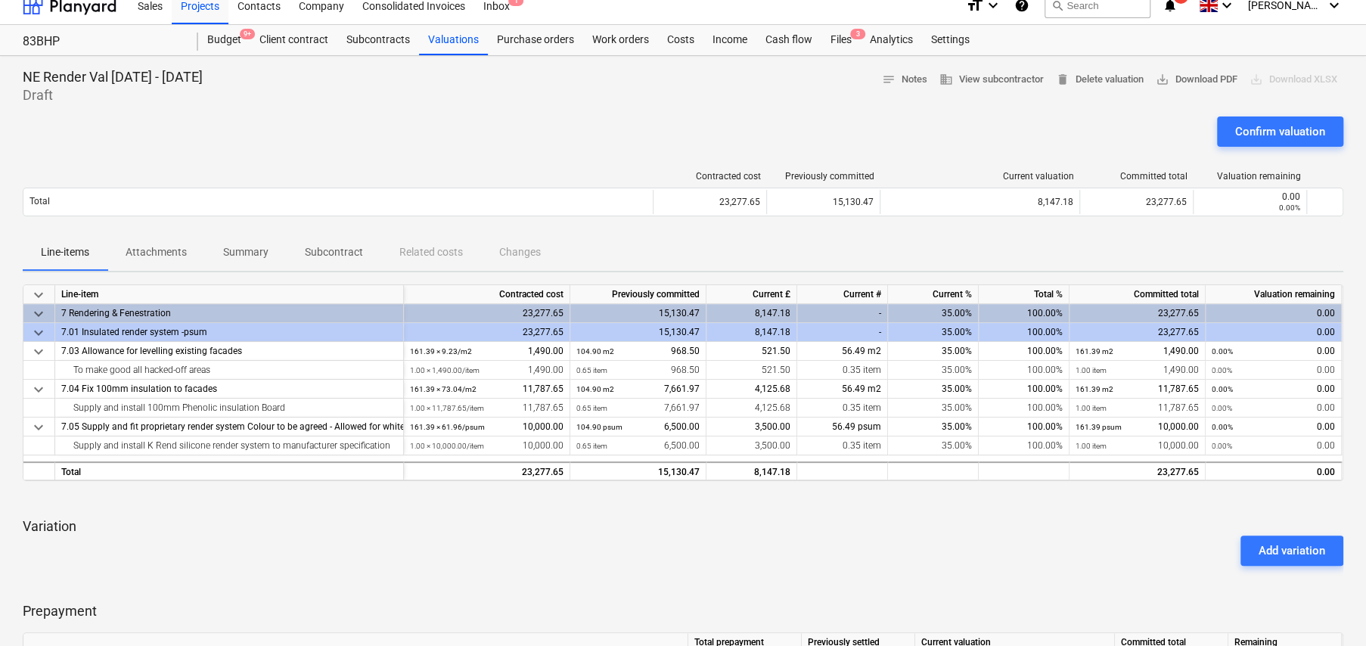
scroll to position [0, 0]
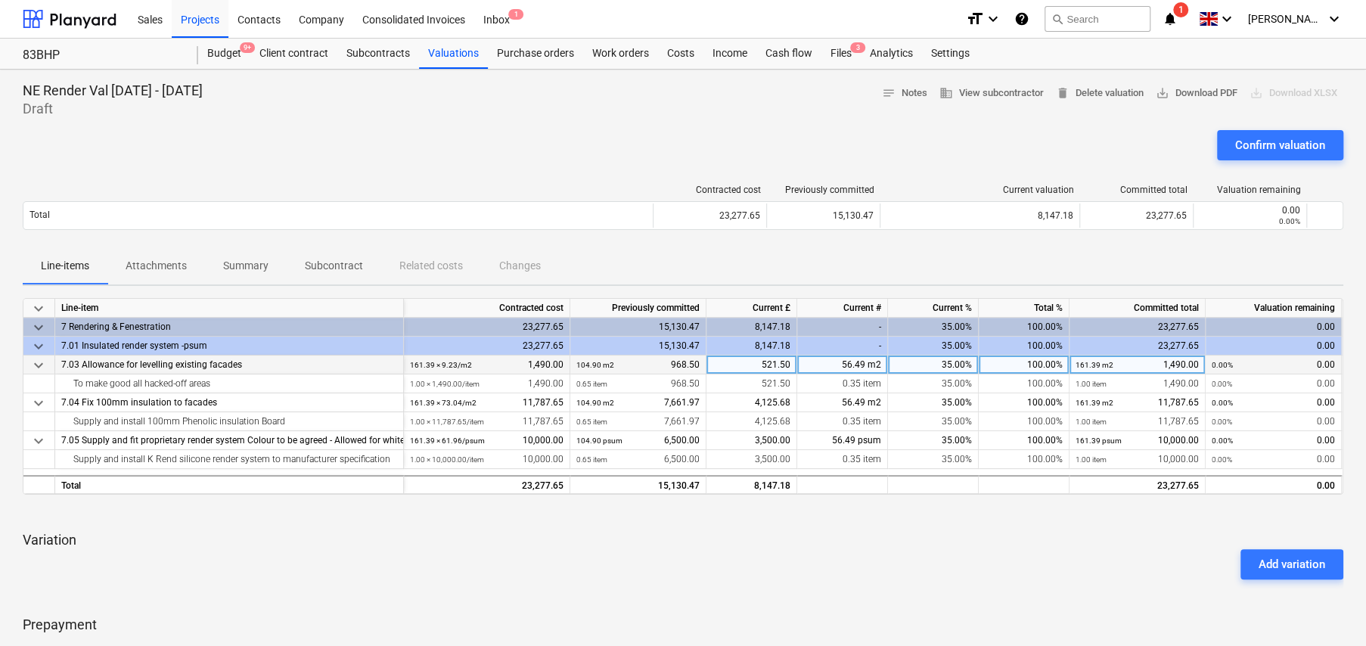
click at [1040, 362] on div "100.00%" at bounding box center [1024, 364] width 91 height 19
type input "95"
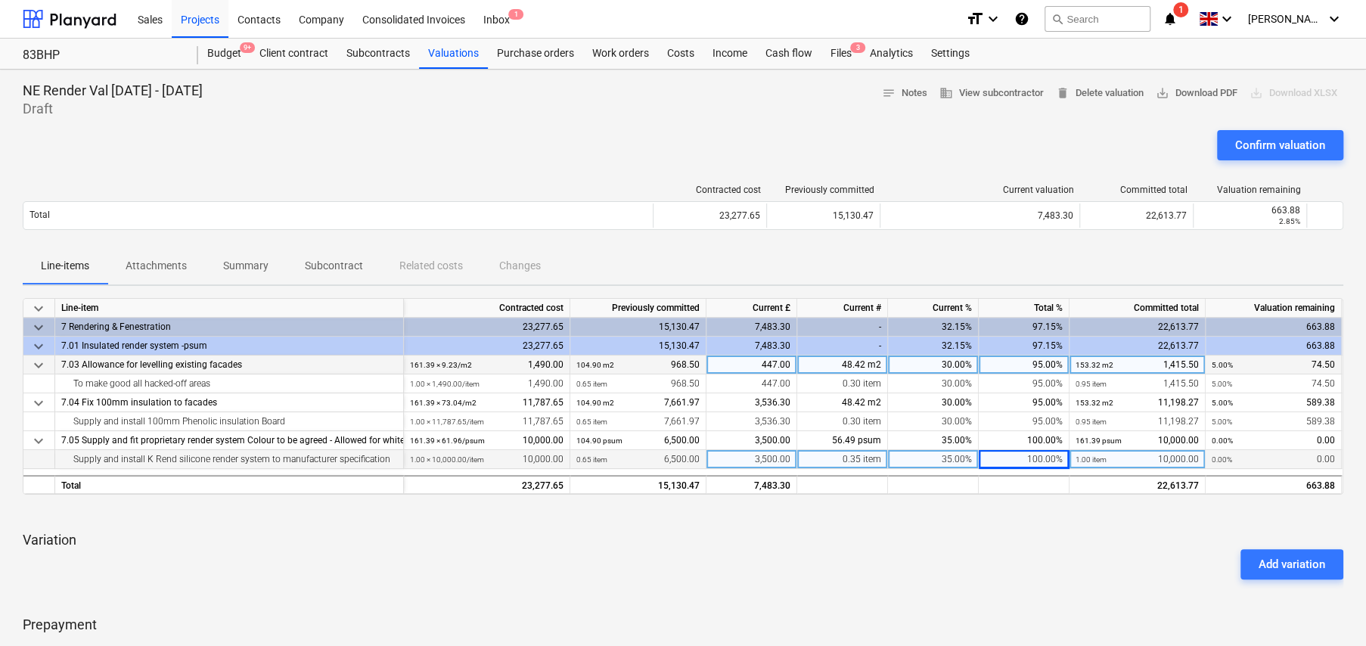
click at [1041, 456] on div "100.00%" at bounding box center [1024, 459] width 91 height 19
type input "95"
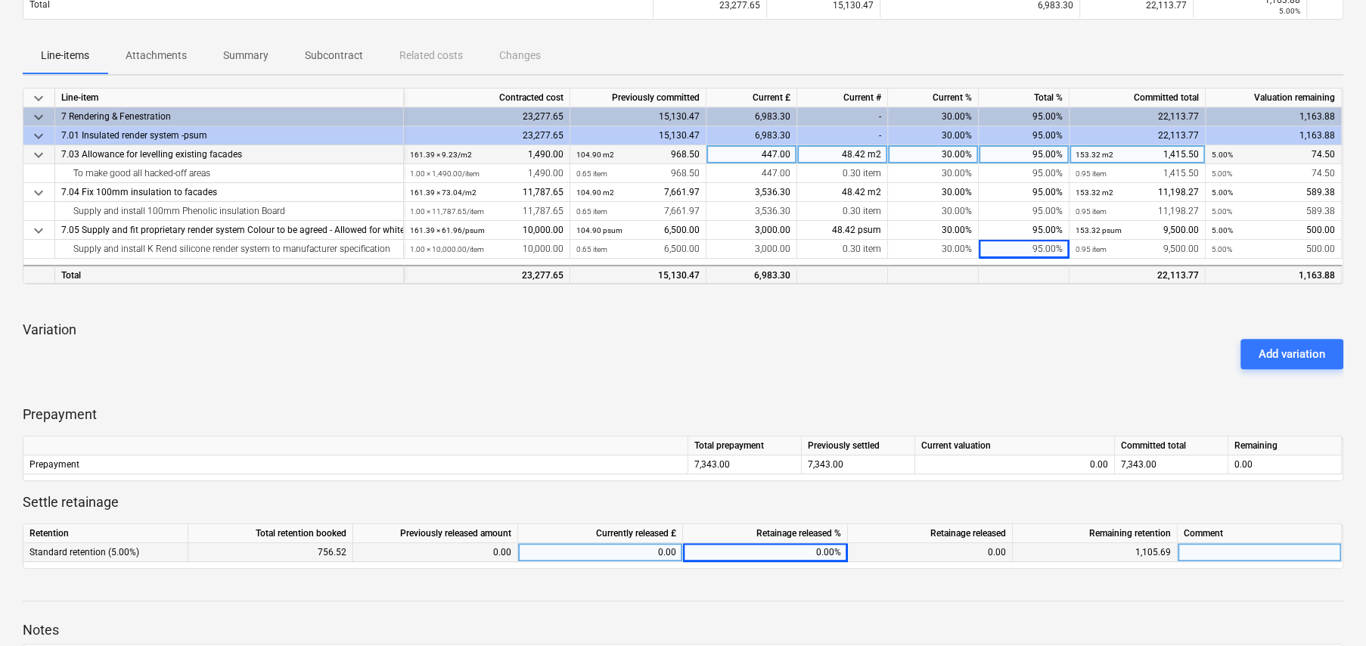
scroll to position [227, 0]
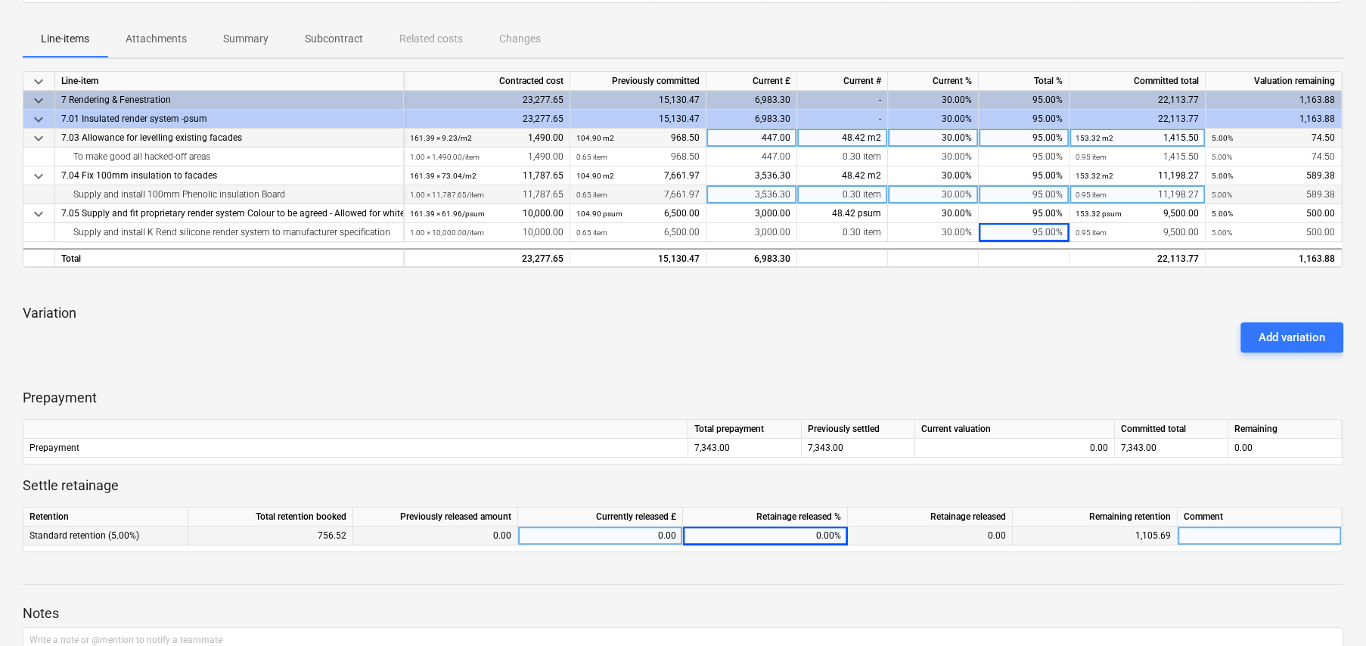
click at [1176, 195] on div "0.95 item 11,198.27" at bounding box center [1137, 194] width 123 height 19
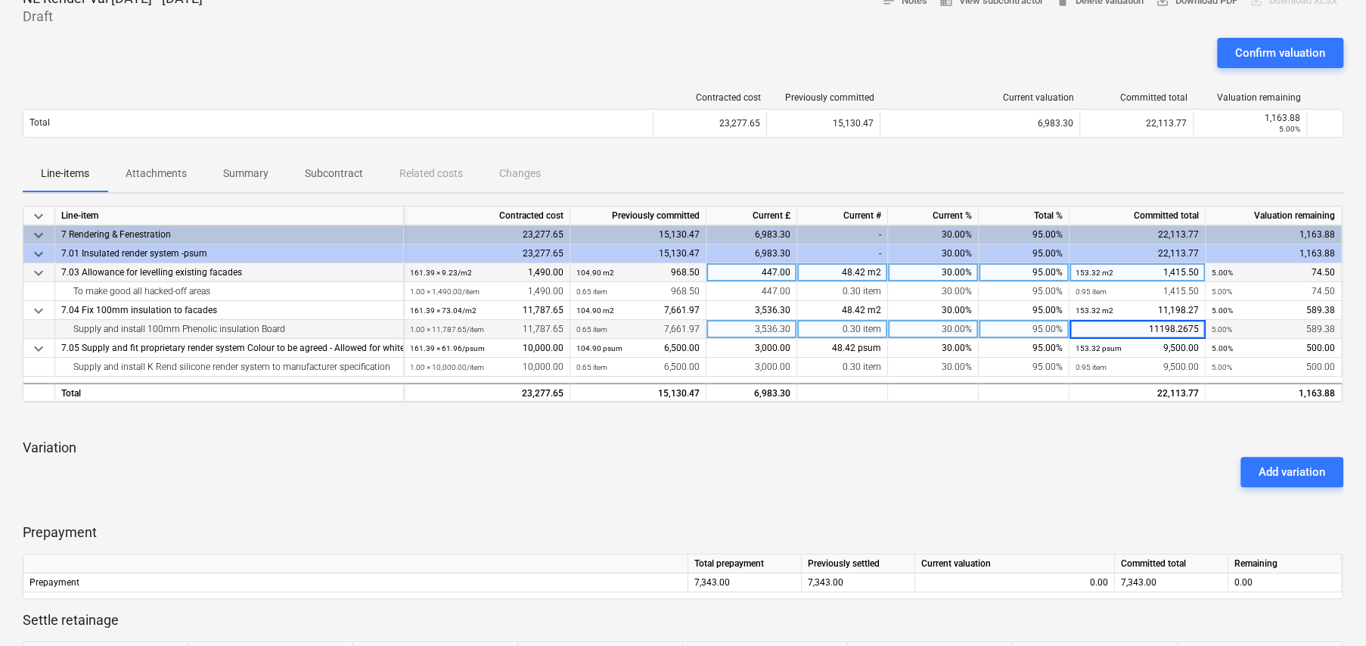
scroll to position [0, 0]
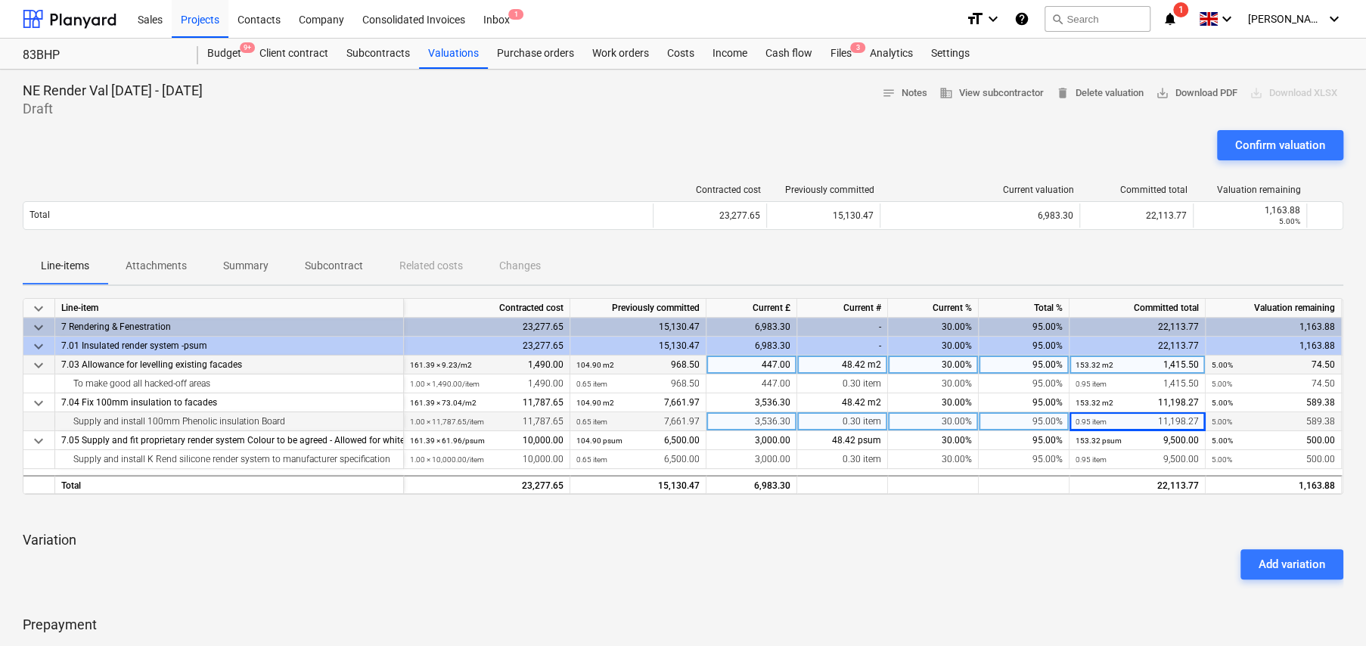
click at [1026, 548] on div "Add variation" at bounding box center [683, 564] width 1333 height 42
click at [1277, 150] on div "Confirm valuation" at bounding box center [1280, 145] width 90 height 20
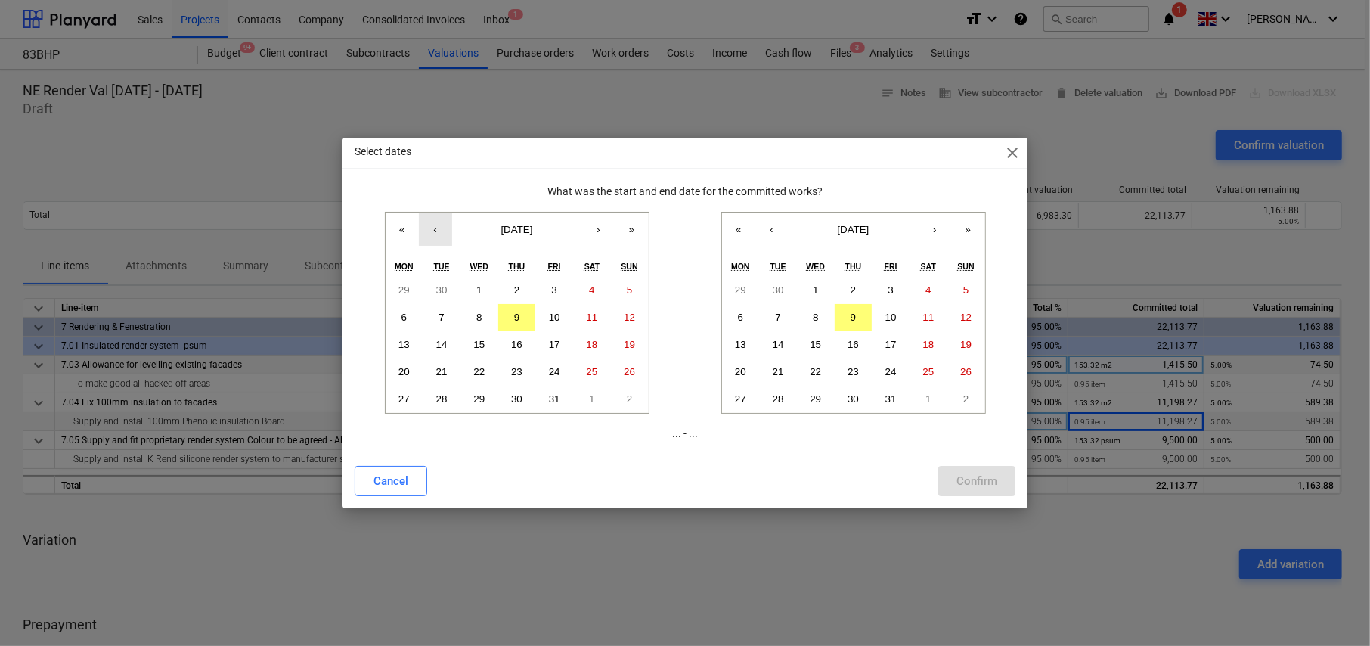
click at [433, 227] on button "‹" at bounding box center [435, 229] width 33 height 33
click at [402, 350] on button "15" at bounding box center [405, 344] width 38 height 27
click at [895, 285] on button "3" at bounding box center [891, 290] width 38 height 27
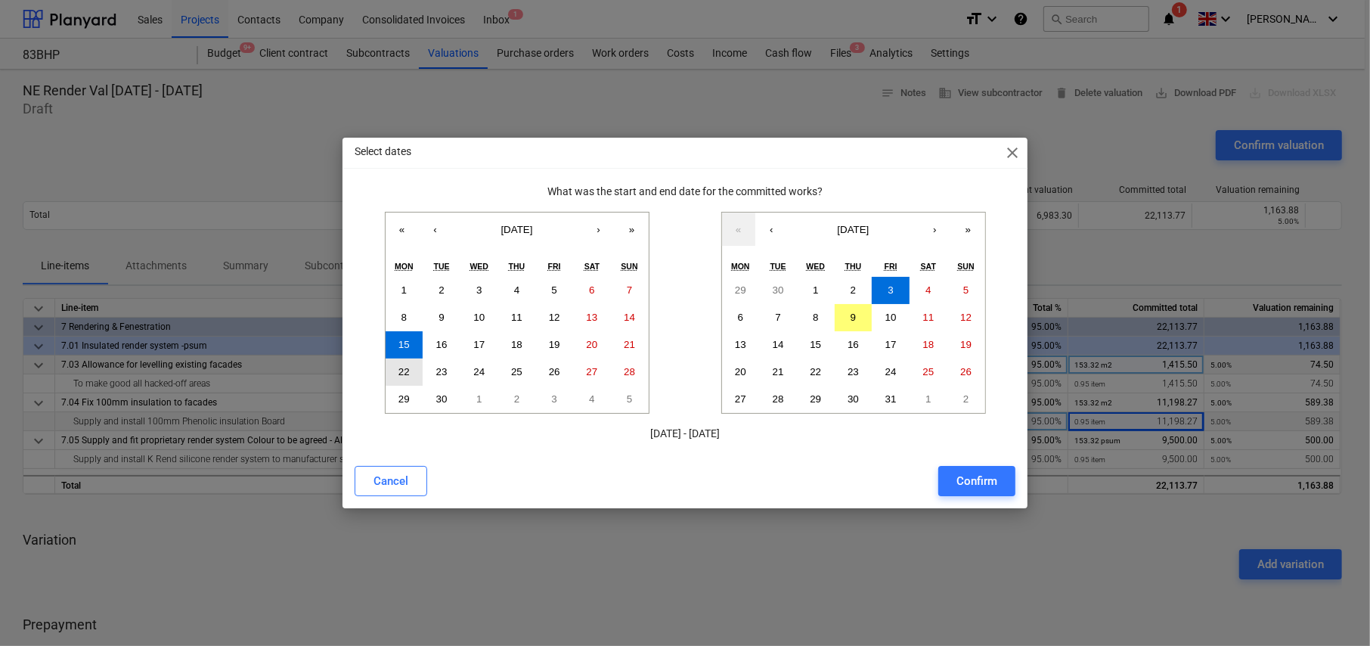
click at [402, 371] on abbr "22" at bounding box center [404, 371] width 11 height 11
click at [975, 481] on div "Confirm" at bounding box center [977, 481] width 41 height 20
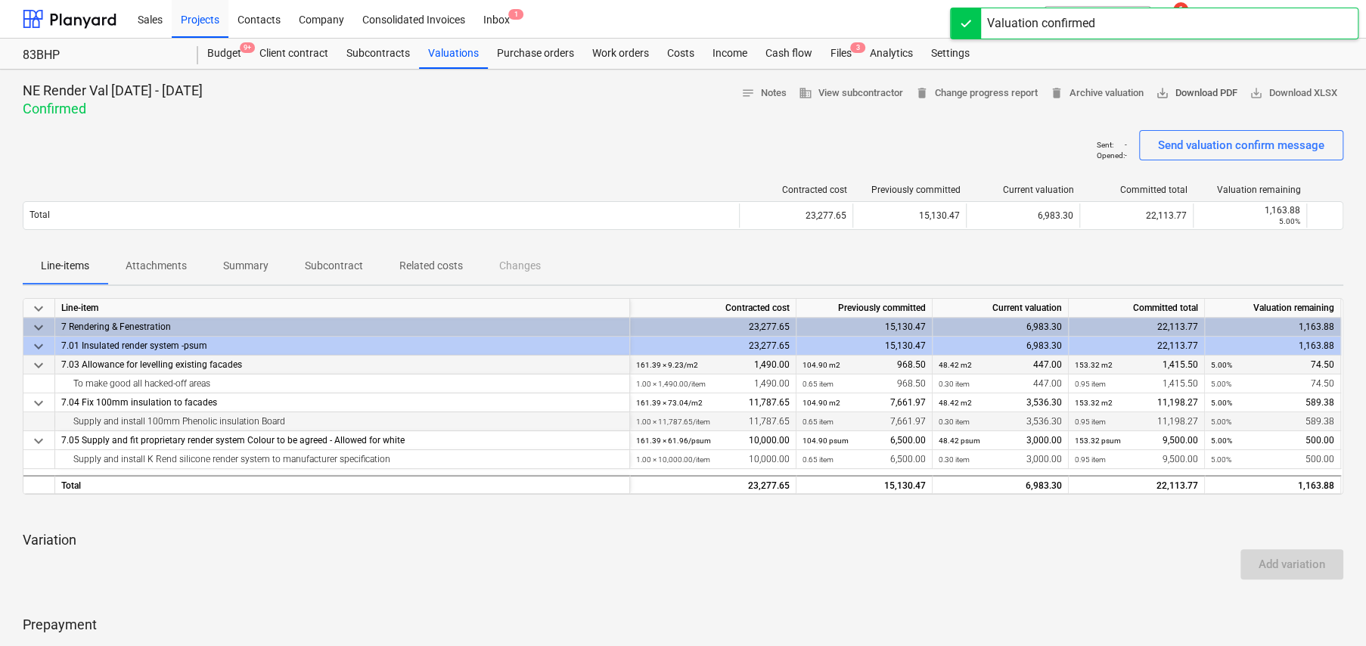
click at [1197, 93] on span "save_alt Download PDF" at bounding box center [1197, 93] width 82 height 17
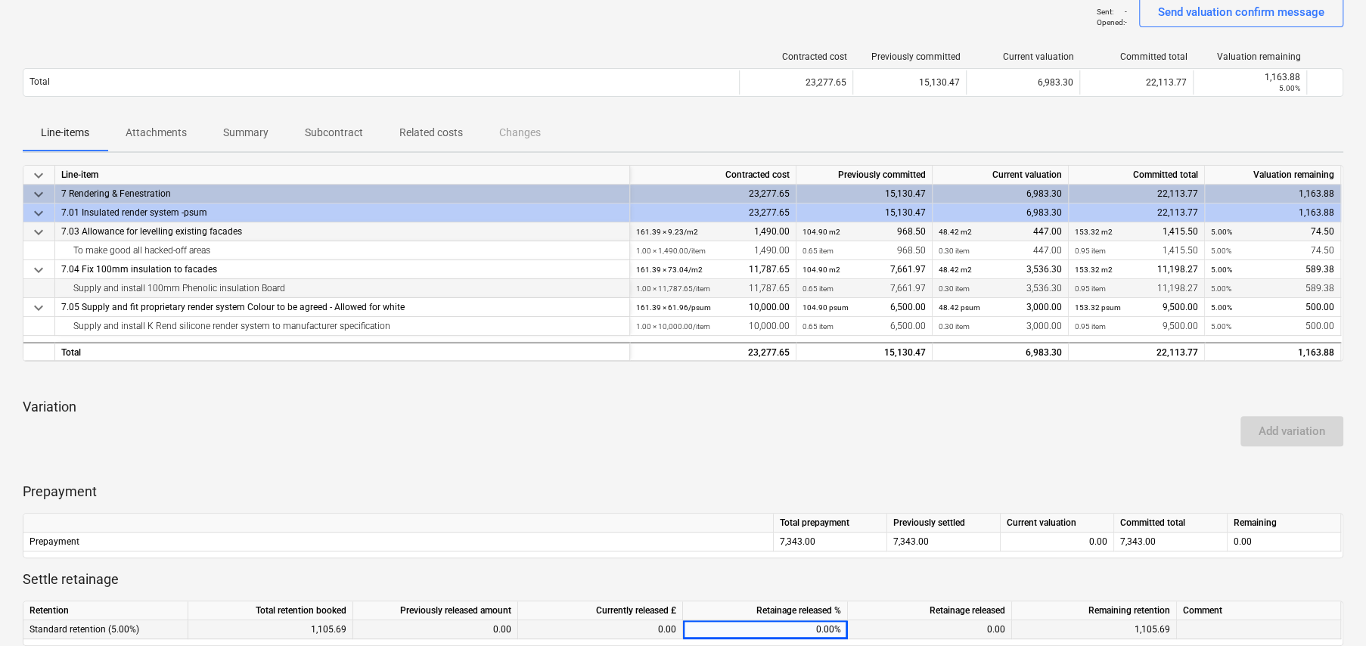
scroll to position [356, 0]
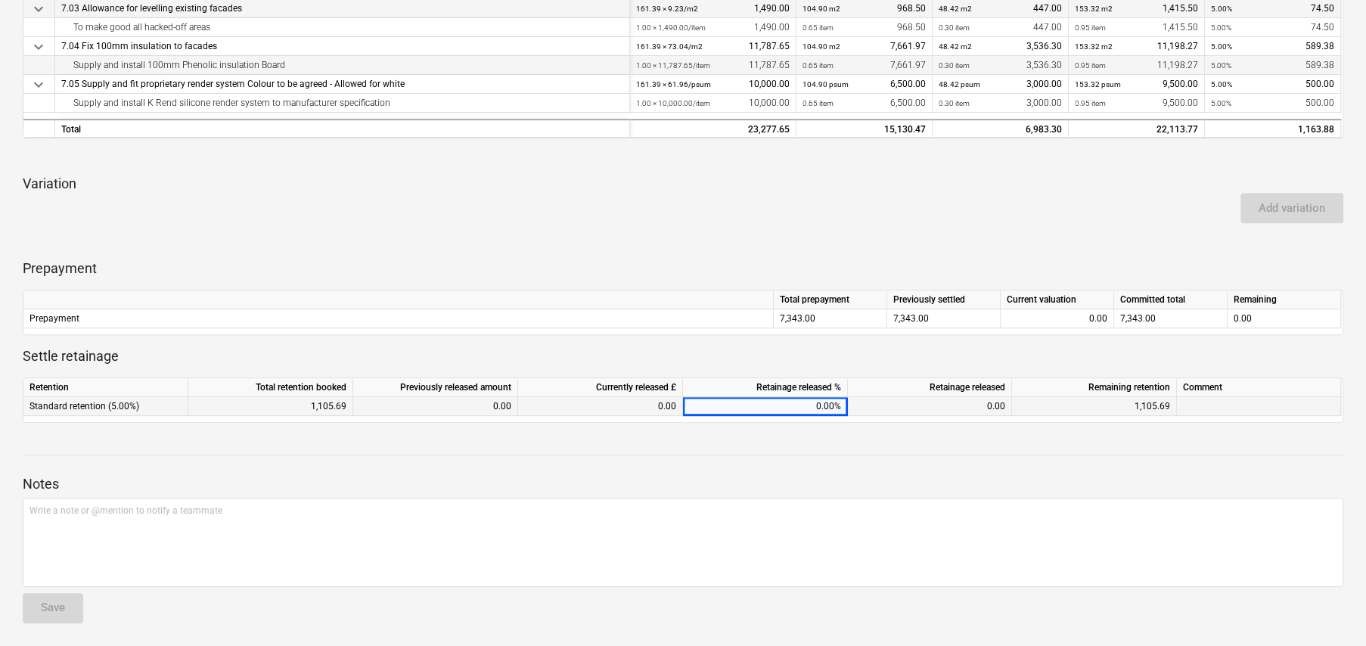
drag, startPoint x: 793, startPoint y: 189, endPoint x: 801, endPoint y: 200, distance: 14.1
click at [793, 189] on div "Add variation" at bounding box center [683, 208] width 1333 height 42
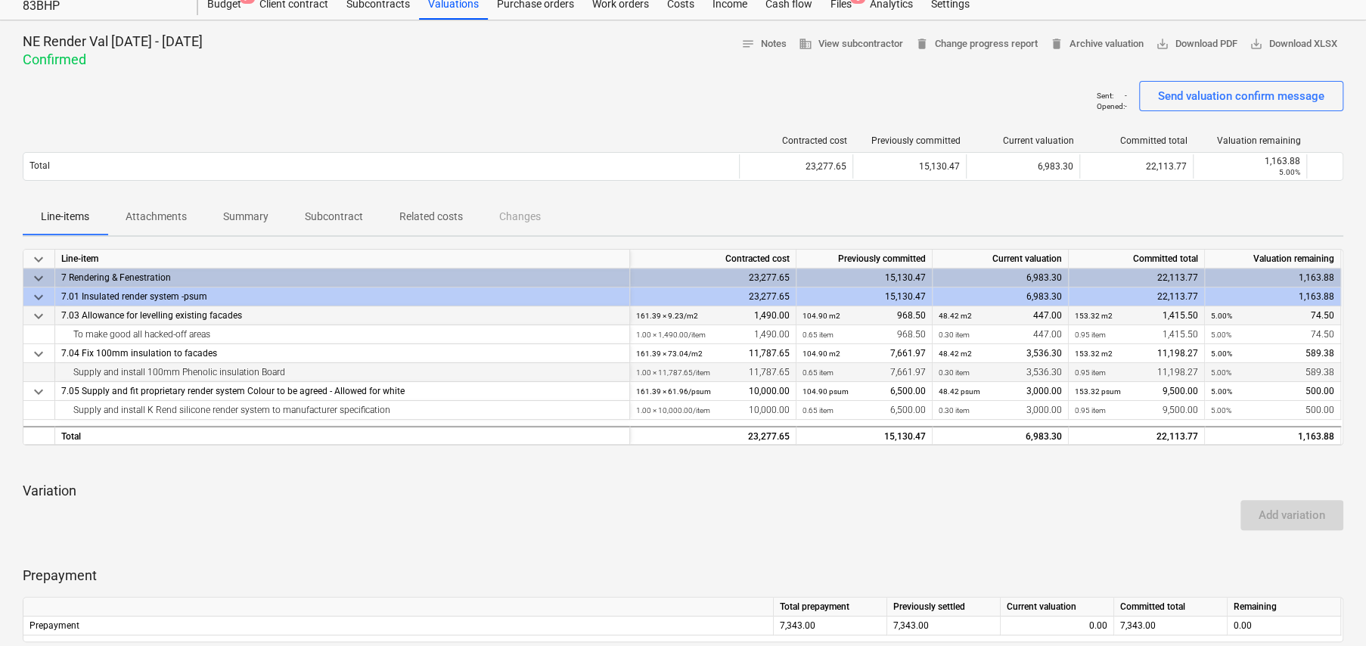
scroll to position [0, 0]
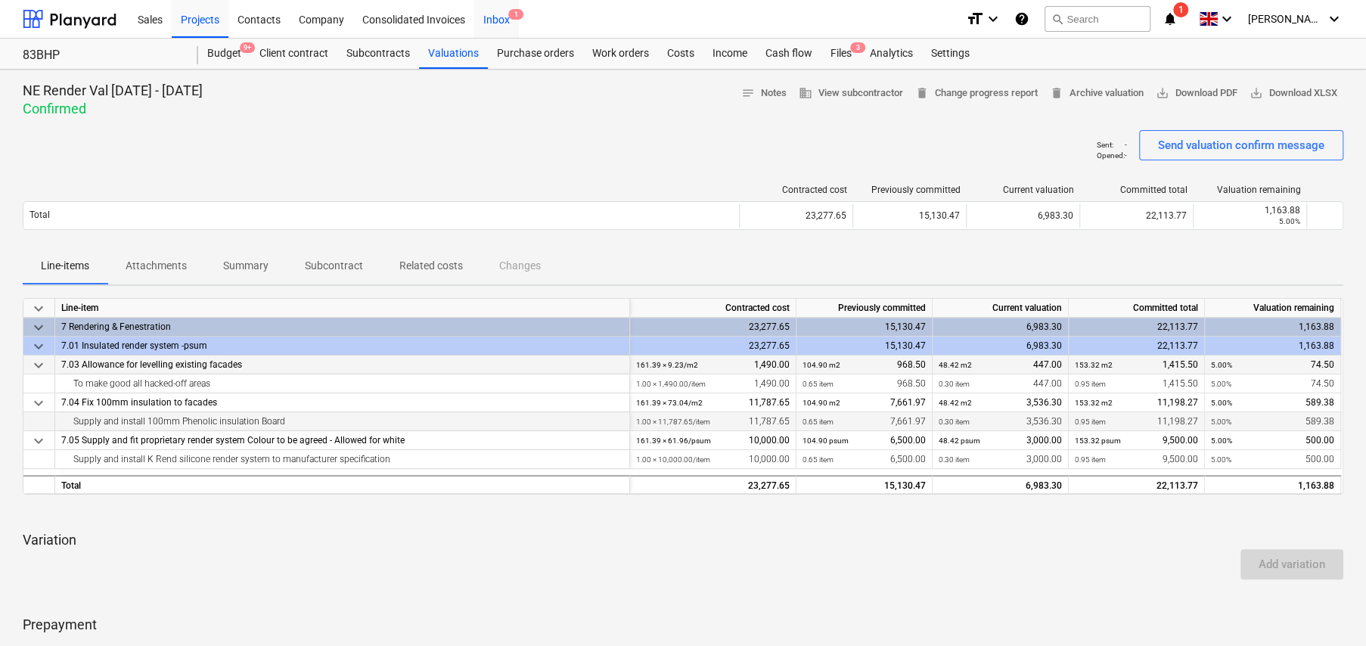
click at [507, 14] on div "Inbox 1" at bounding box center [496, 18] width 45 height 39
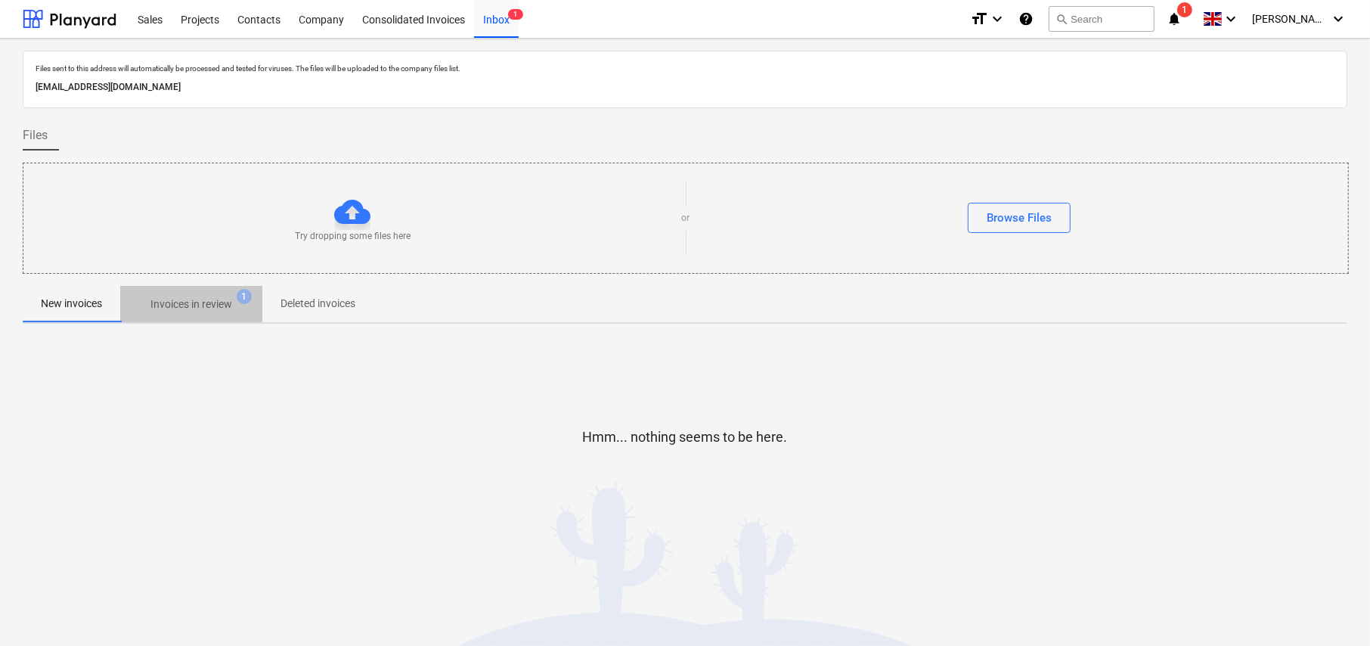
click at [194, 309] on p "Invoices in review" at bounding box center [192, 304] width 82 height 16
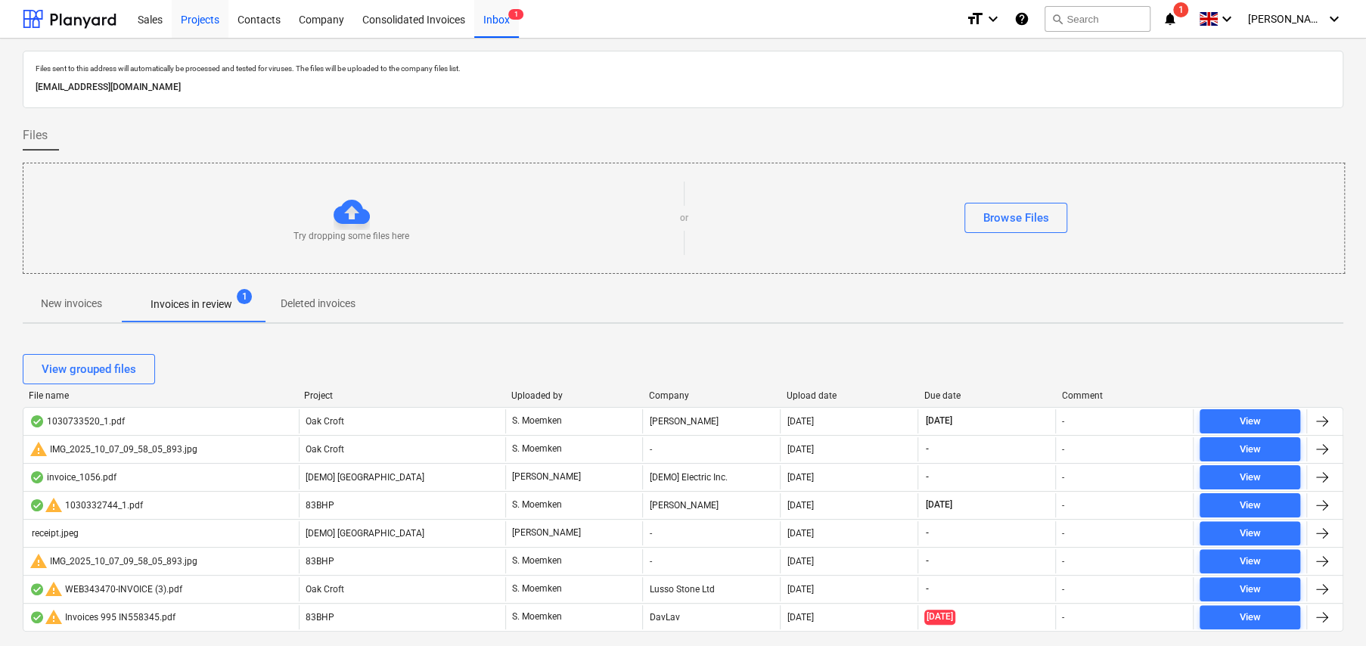
click at [201, 20] on div "Projects" at bounding box center [200, 18] width 57 height 39
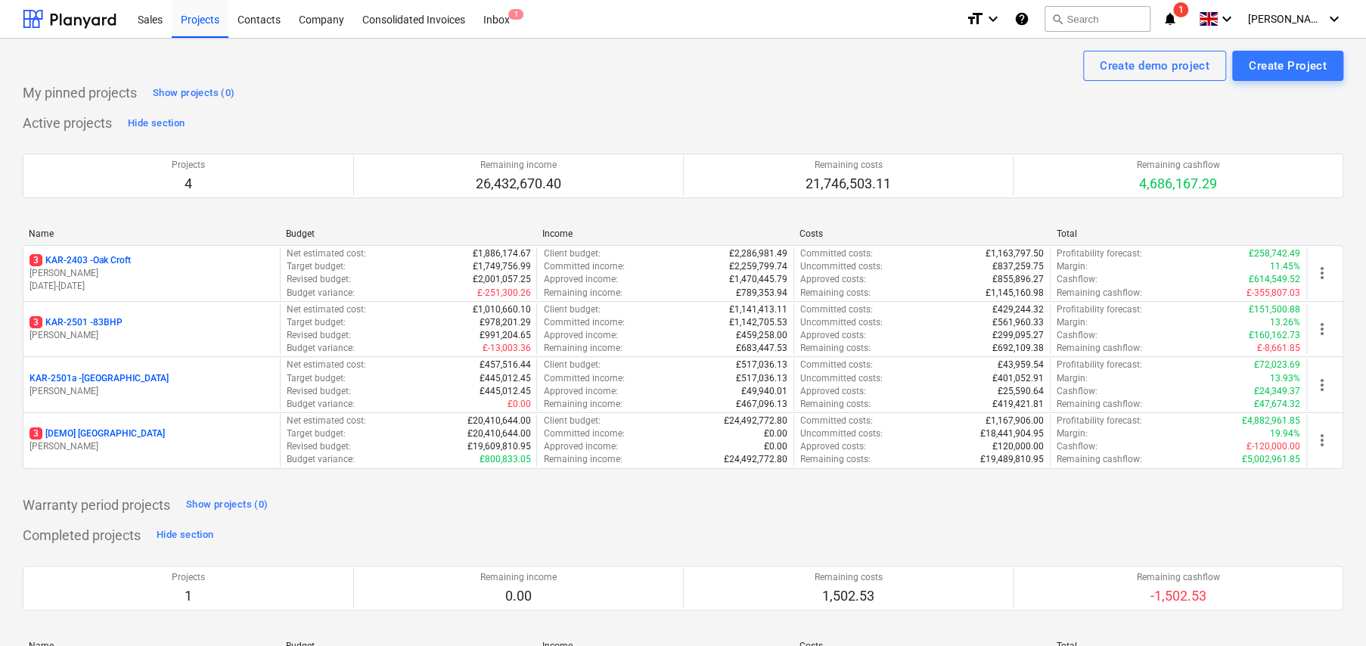
click at [464, 117] on div "Active projects Hide section Projects 4 Remaining income 26,432,670.40 Remainin…" at bounding box center [683, 299] width 1321 height 376
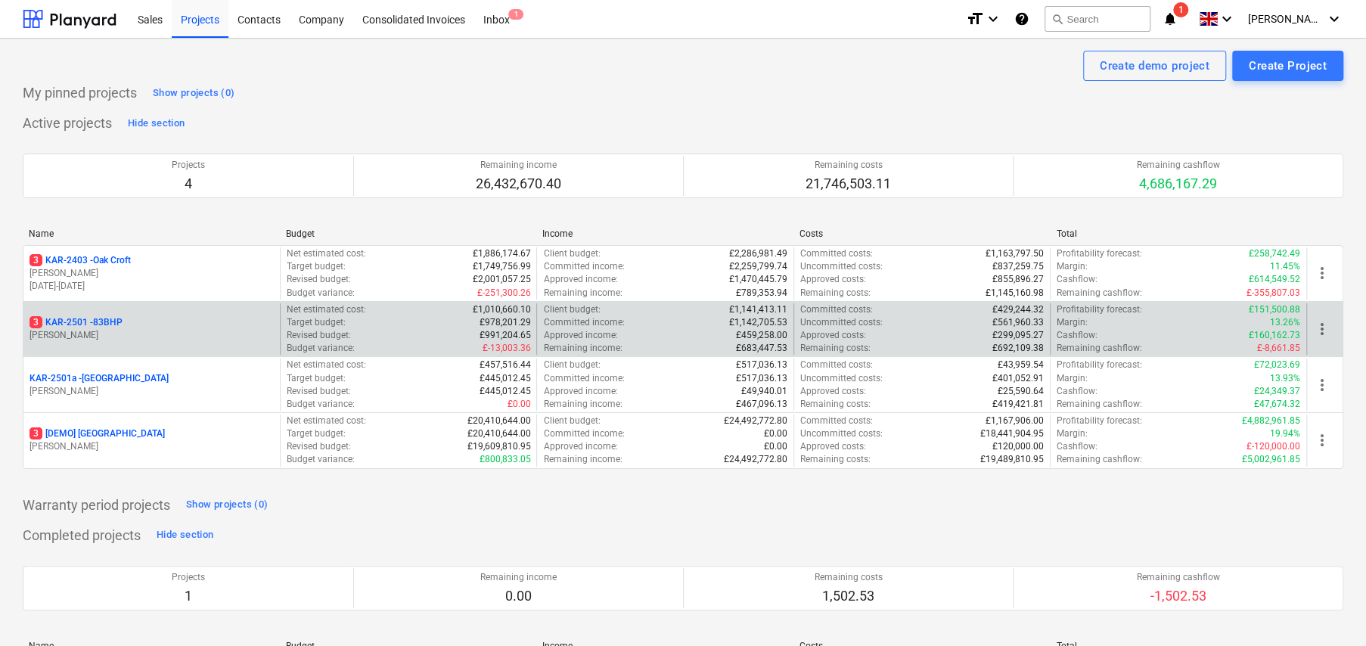
click at [107, 318] on p "3 KAR-2501 - 83BHP" at bounding box center [75, 322] width 93 height 13
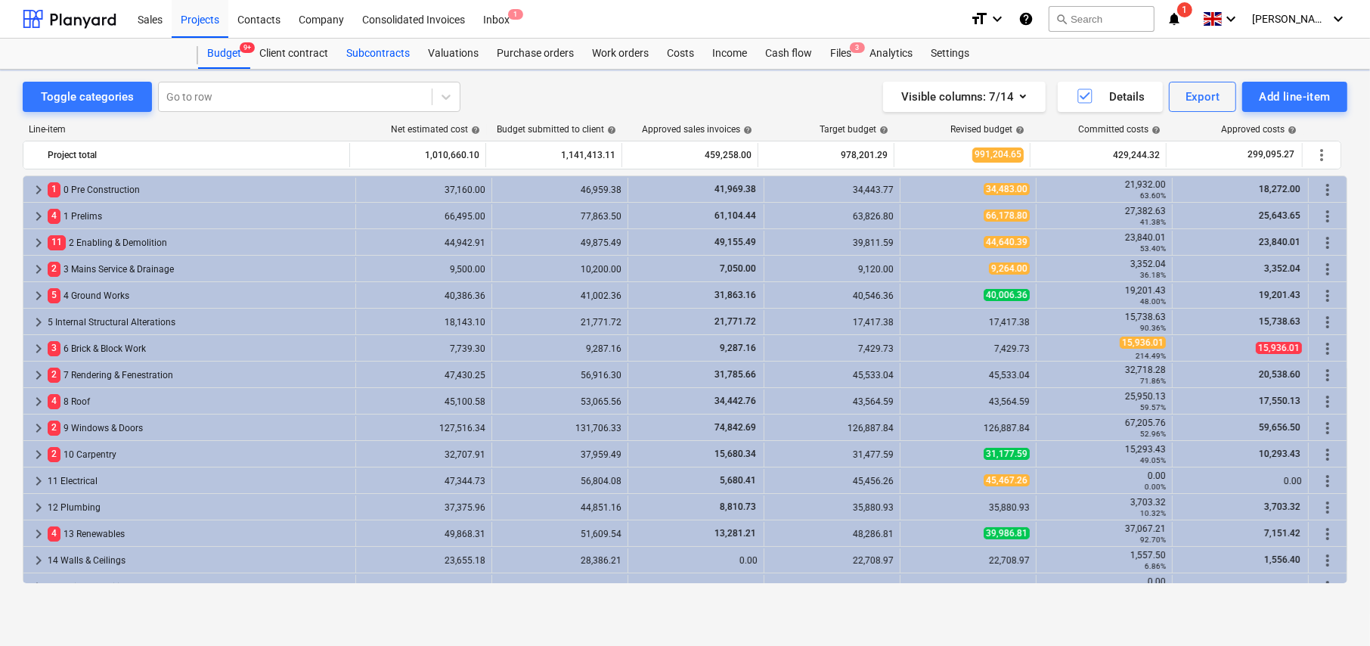
click at [378, 52] on div "Subcontracts" at bounding box center [378, 54] width 82 height 30
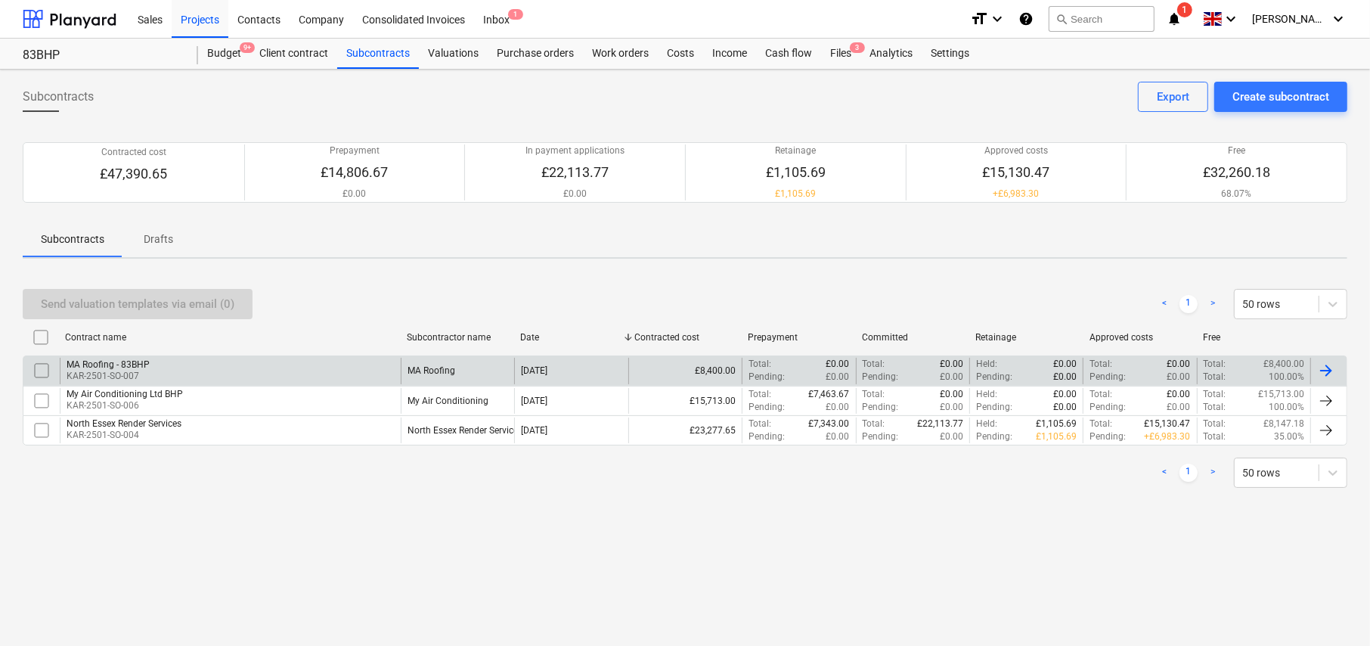
click at [114, 367] on div "MA Roofing - 83BHP" at bounding box center [108, 364] width 83 height 11
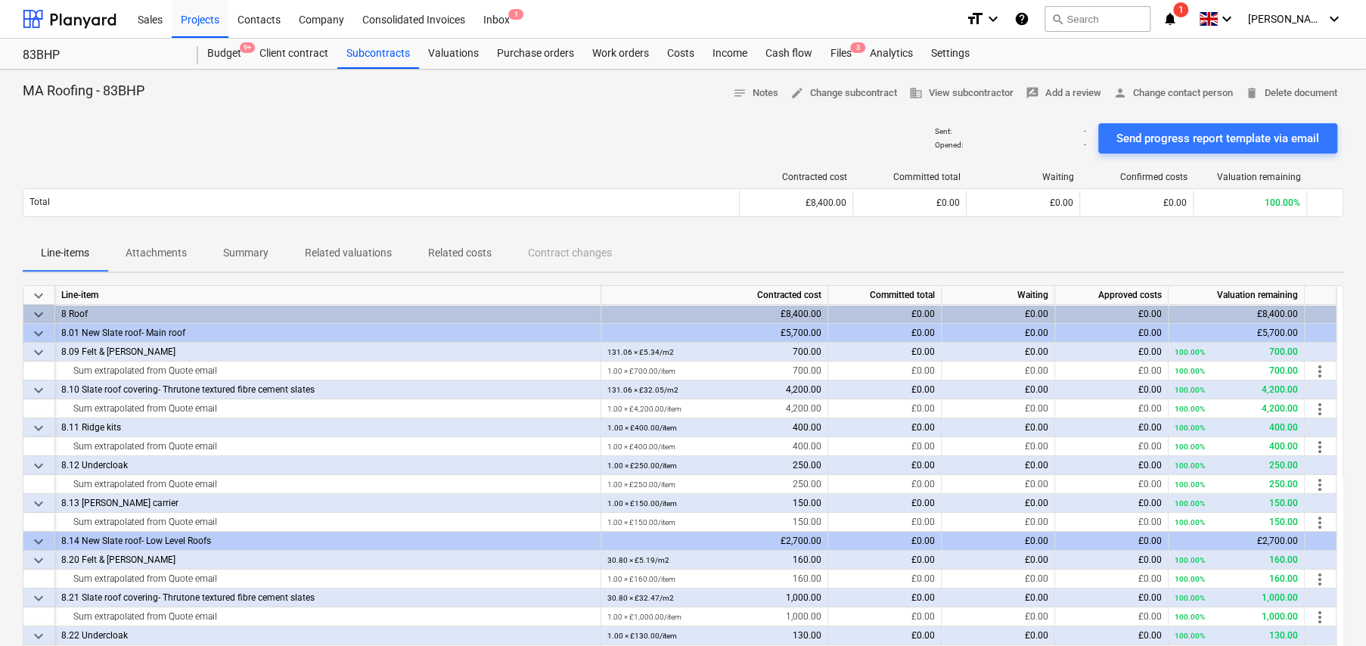
click at [35, 290] on span "keyboard_arrow_down" at bounding box center [38, 296] width 18 height 18
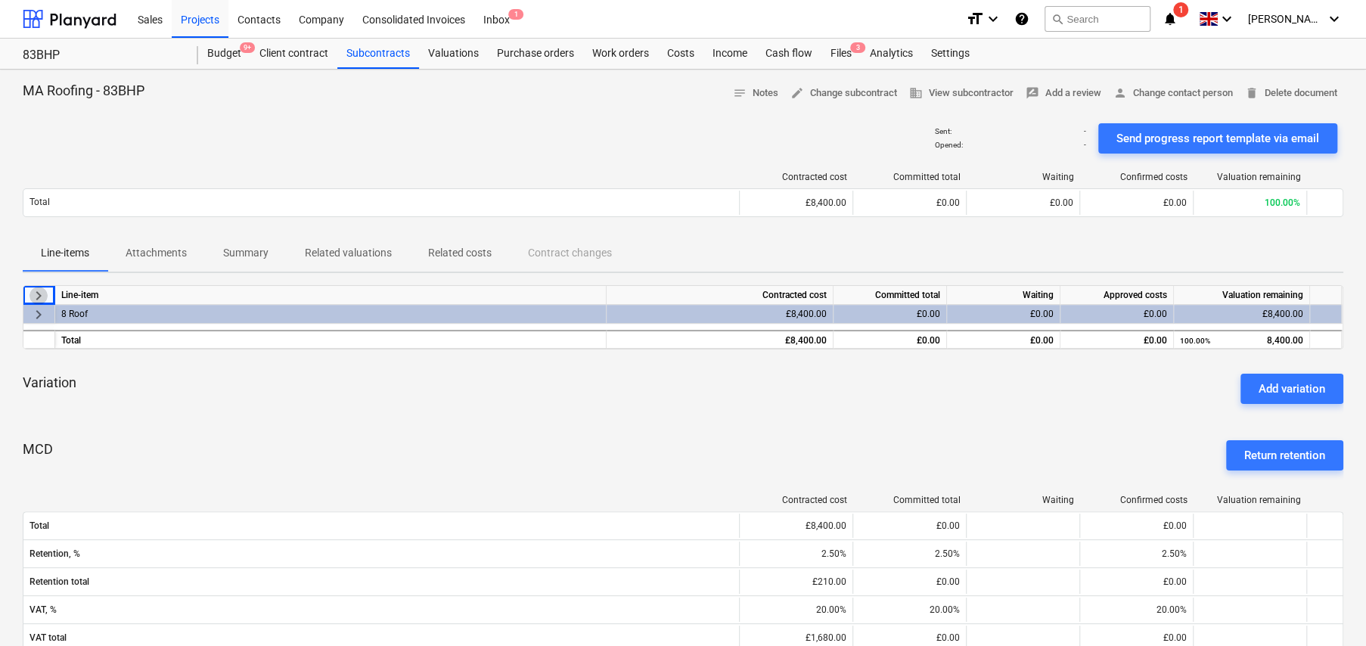
click at [35, 296] on span "keyboard_arrow_right" at bounding box center [38, 296] width 18 height 18
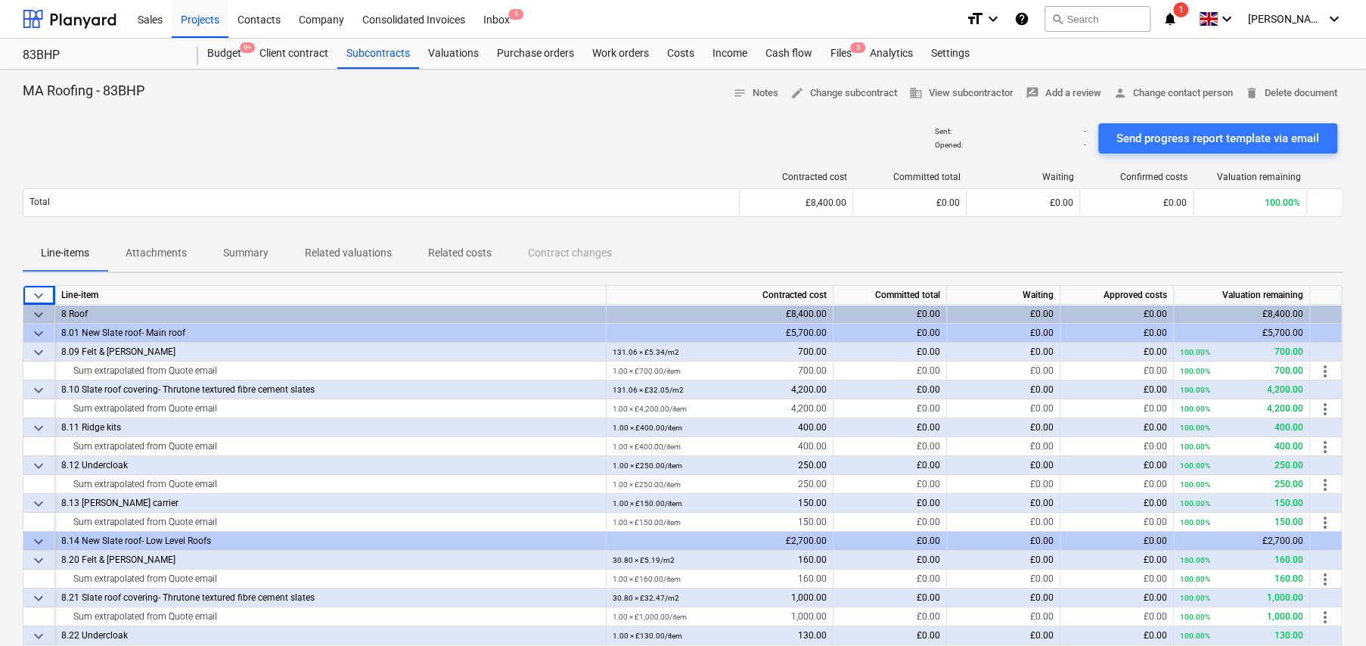
click at [38, 309] on span "keyboard_arrow_down" at bounding box center [38, 315] width 18 height 18
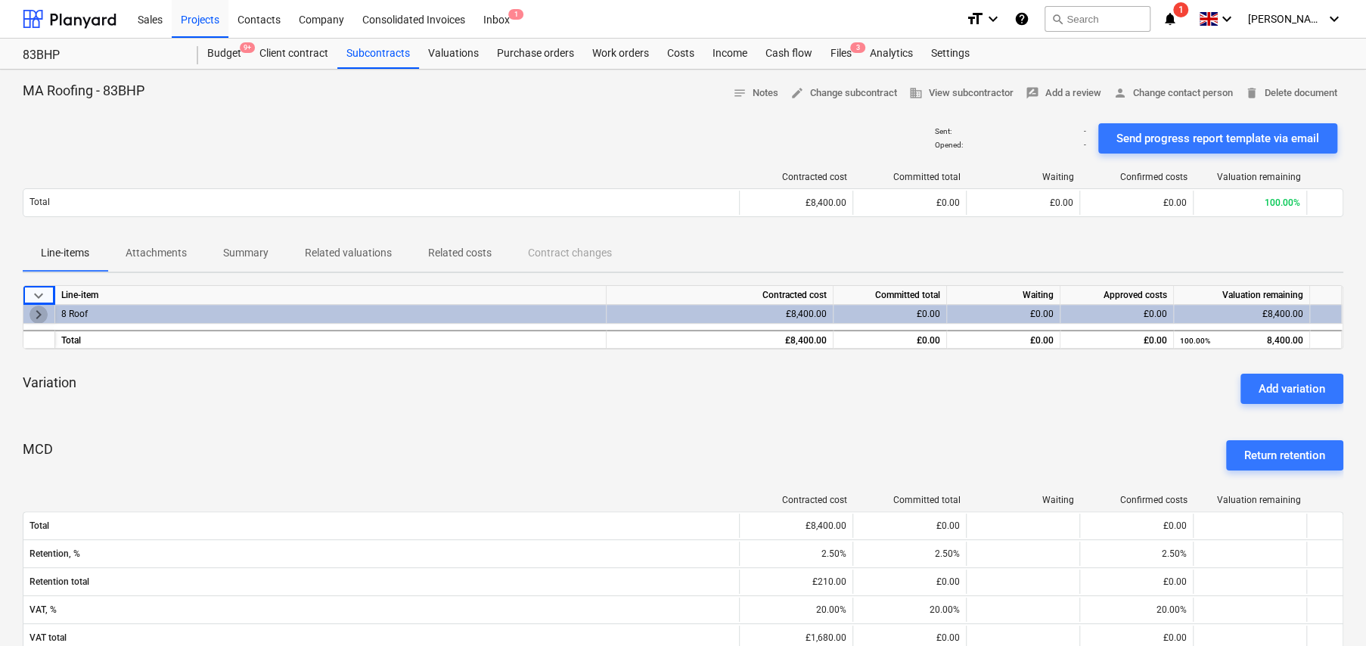
click at [38, 312] on span "keyboard_arrow_right" at bounding box center [38, 315] width 18 height 18
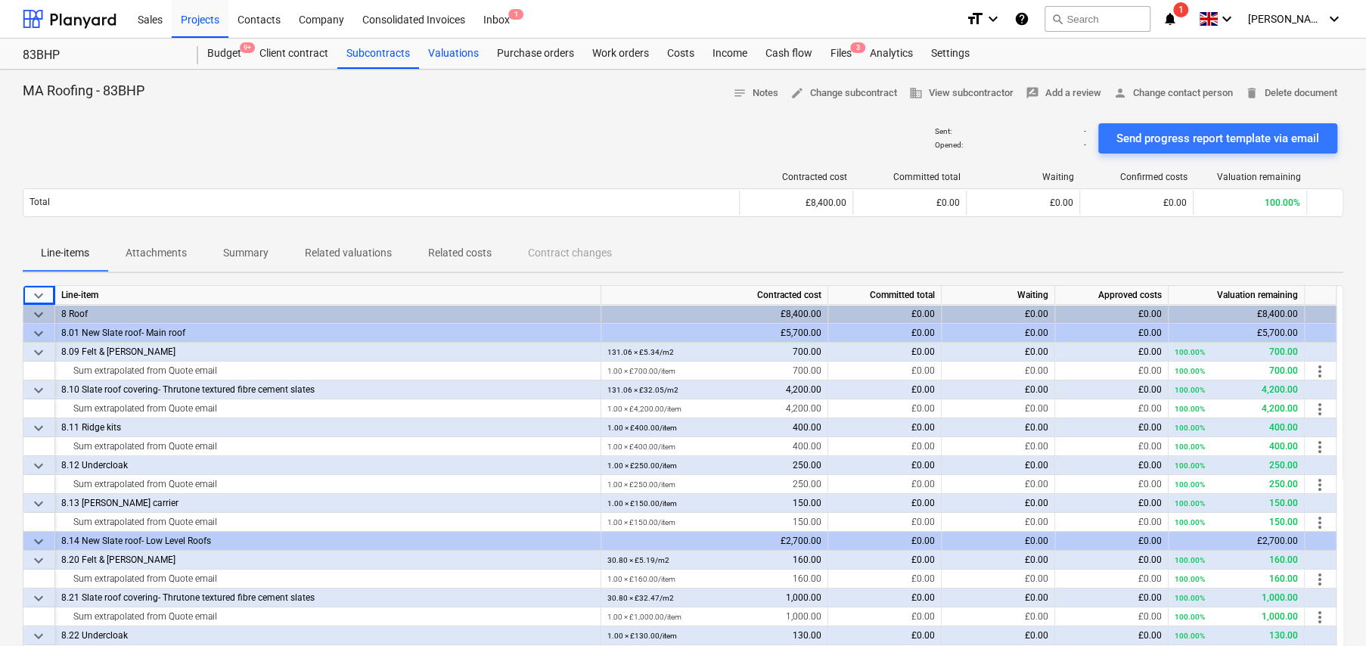
click at [437, 68] on div "Valuations" at bounding box center [453, 54] width 69 height 30
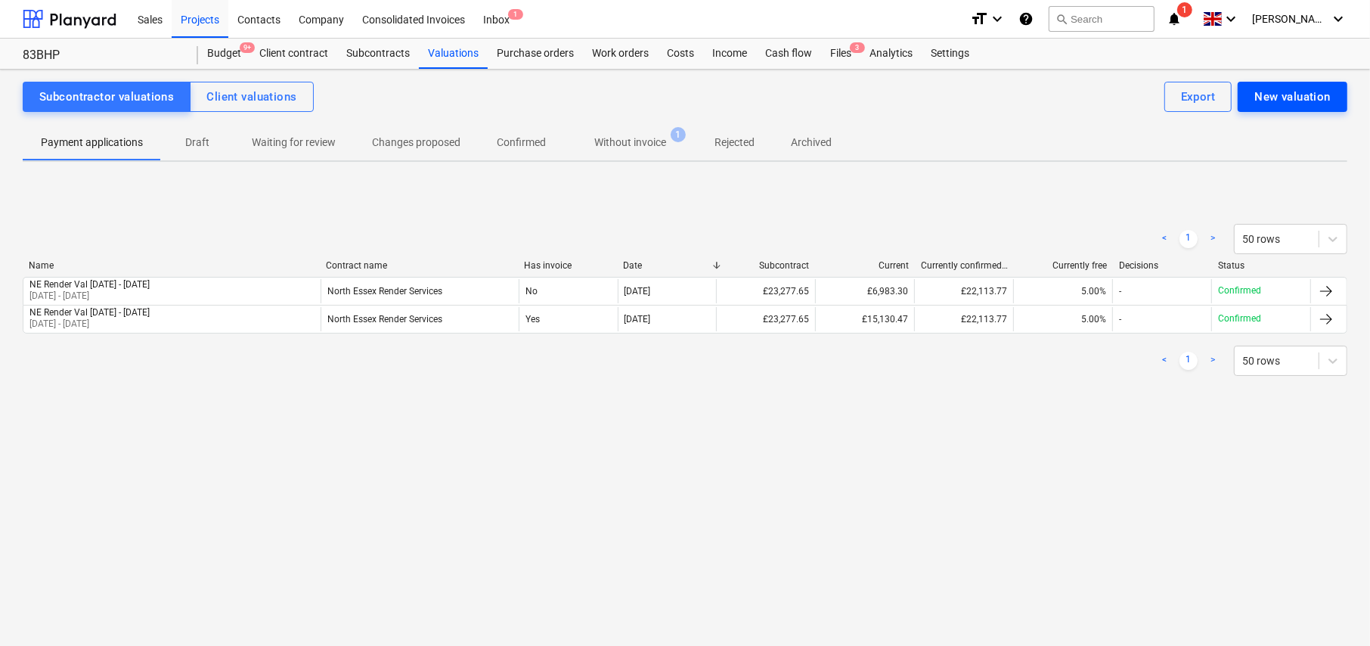
click at [1289, 106] on div "New valuation" at bounding box center [1293, 97] width 76 height 20
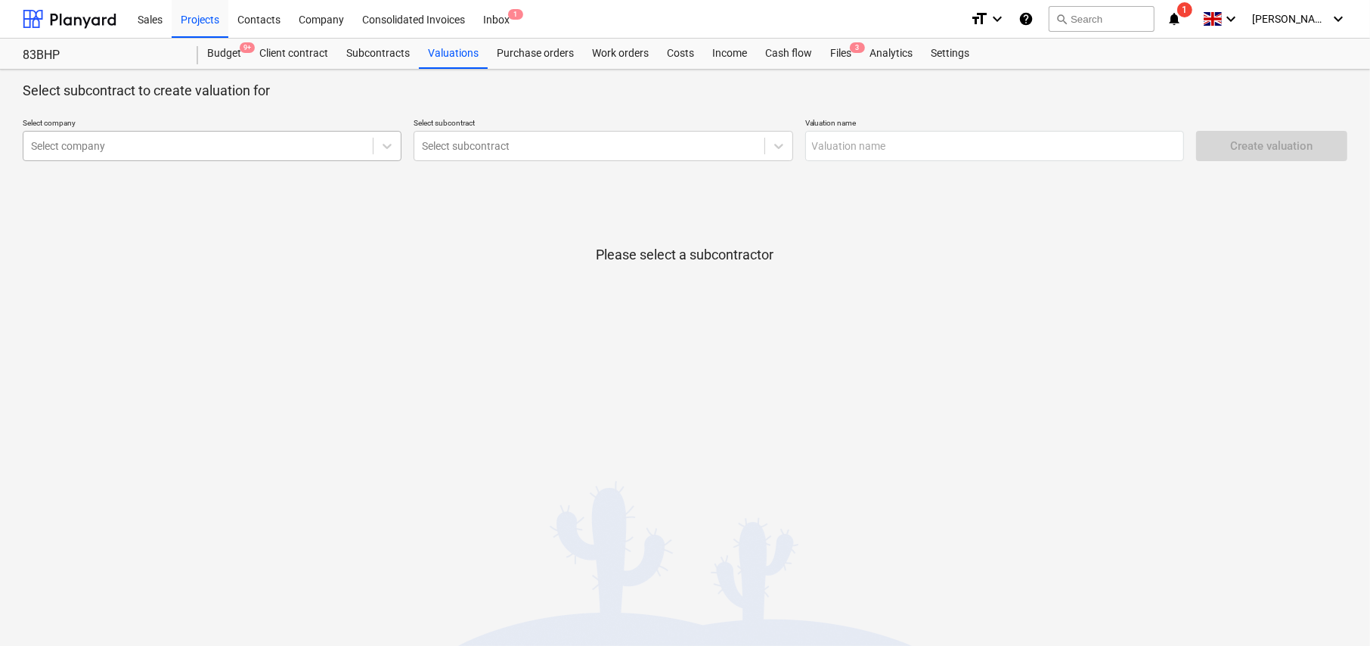
click at [245, 141] on div at bounding box center [198, 145] width 334 height 15
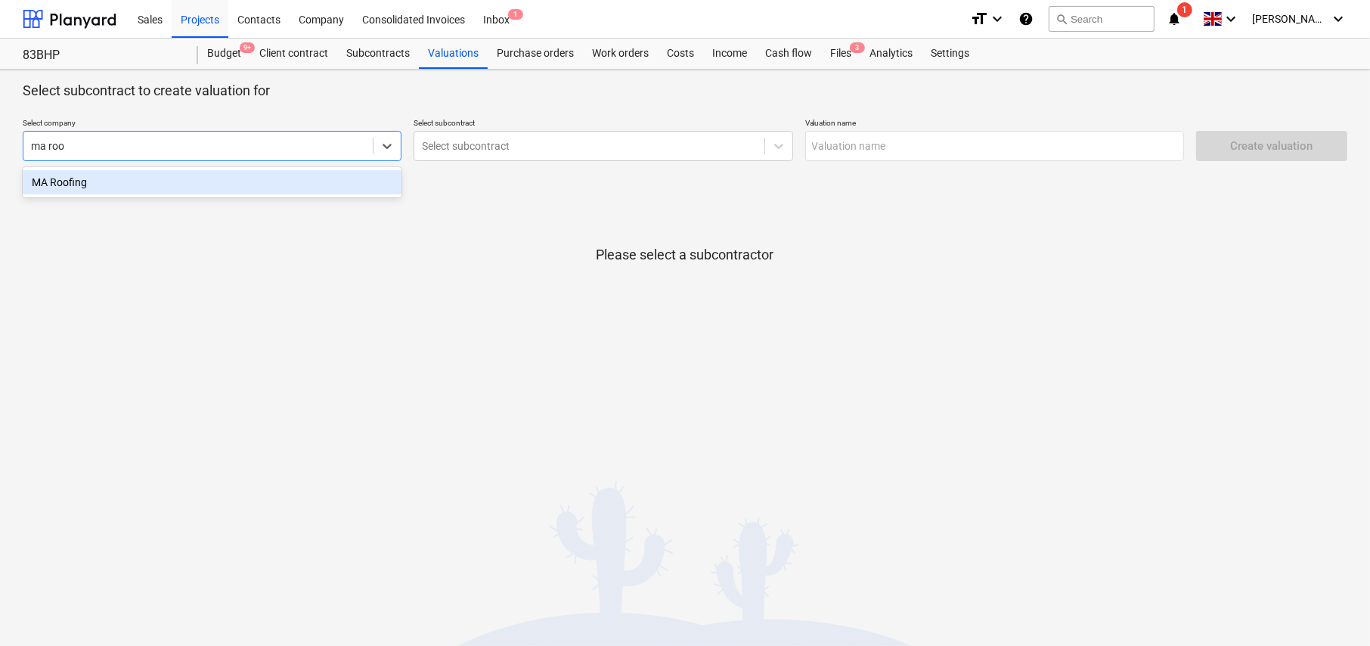
type input "ma roof"
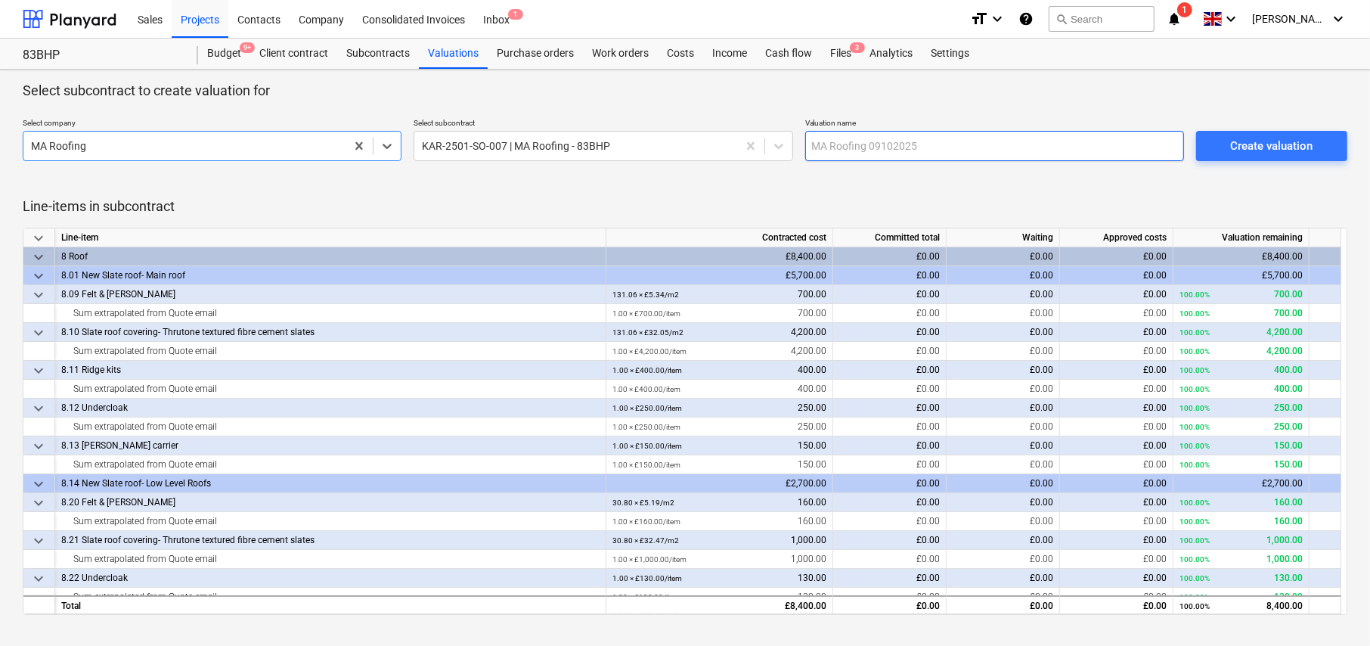
click at [897, 144] on input "text" at bounding box center [994, 146] width 379 height 30
type input "MA Roofing VAl 1"
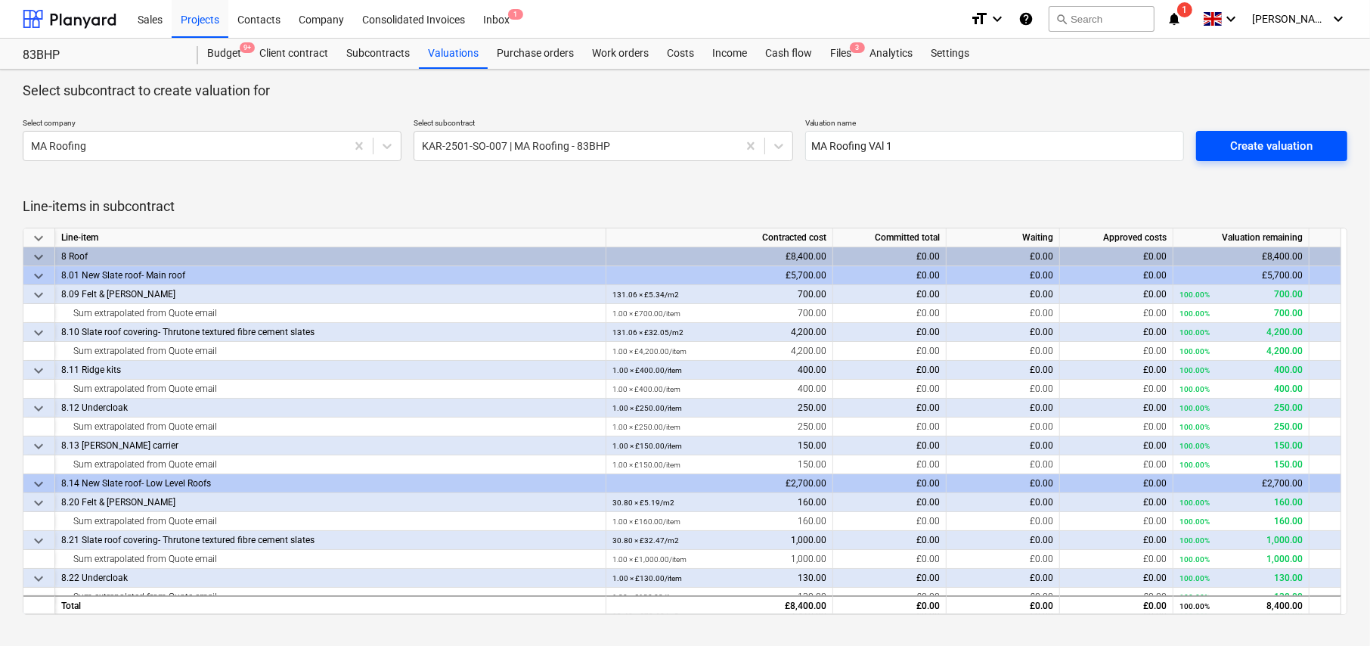
click at [1277, 148] on div "Create valuation" at bounding box center [1272, 146] width 82 height 20
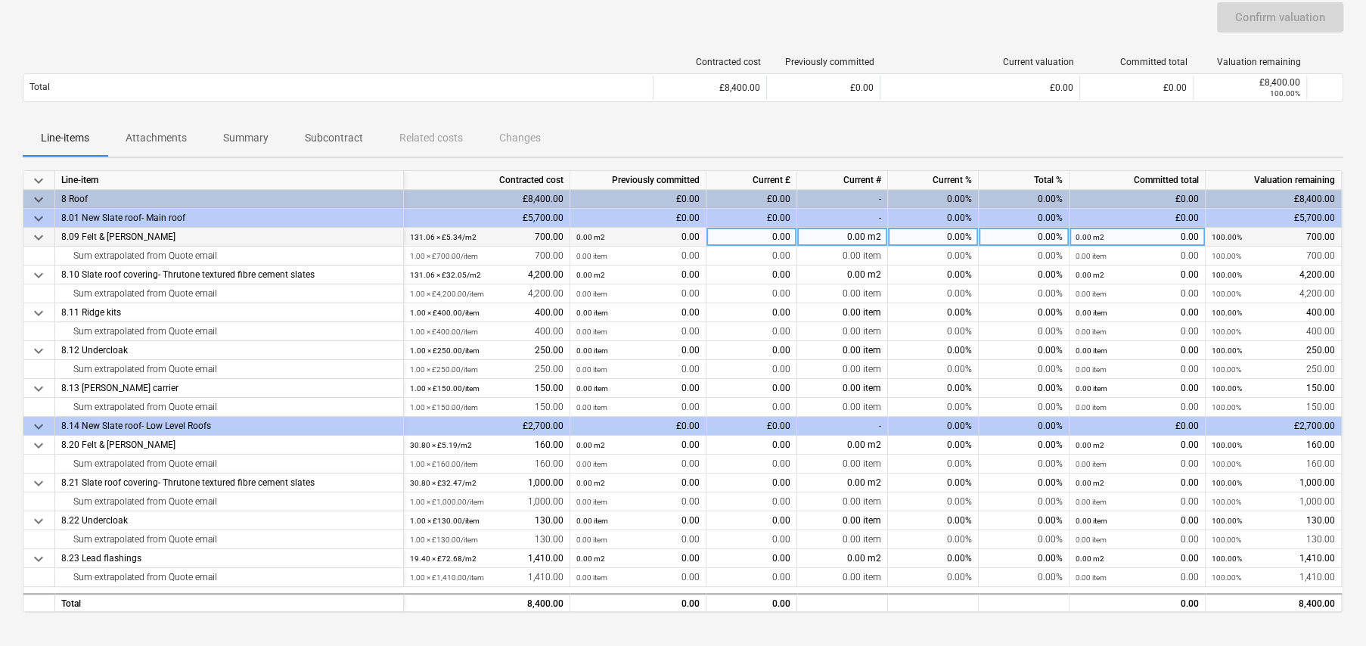
scroll to position [151, 0]
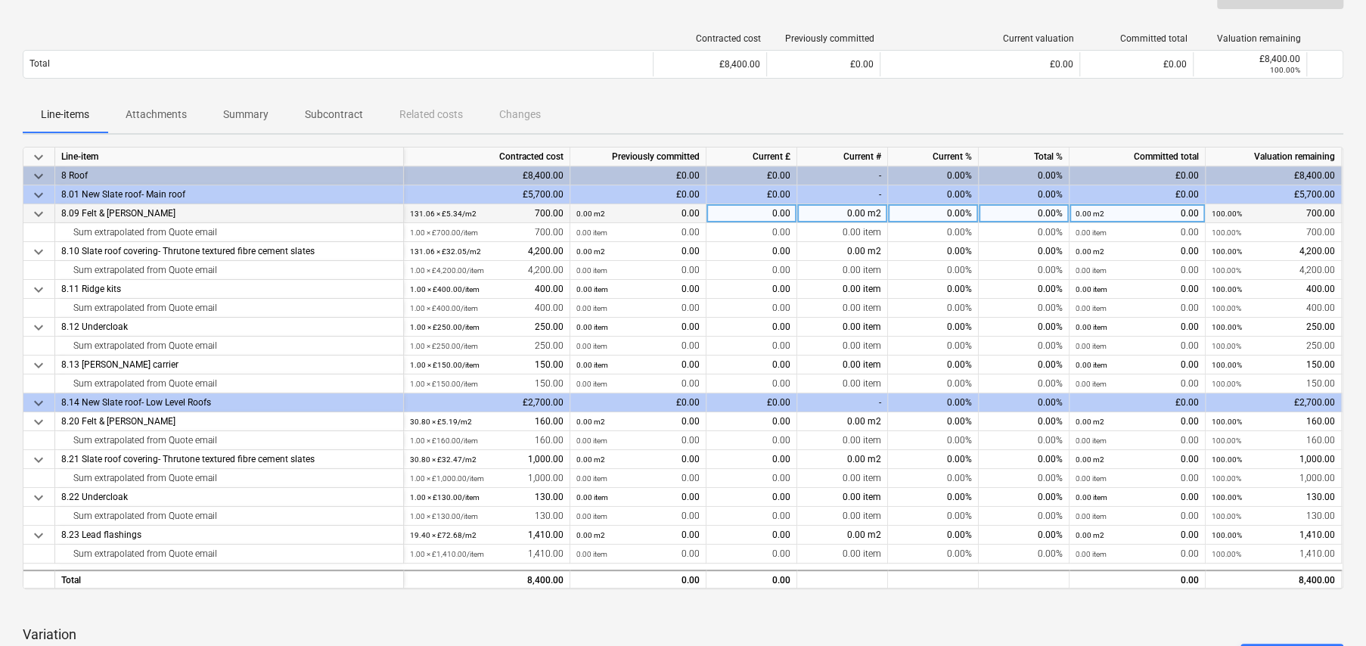
click at [1033, 210] on div "0.00%" at bounding box center [1024, 213] width 91 height 19
type input "95"
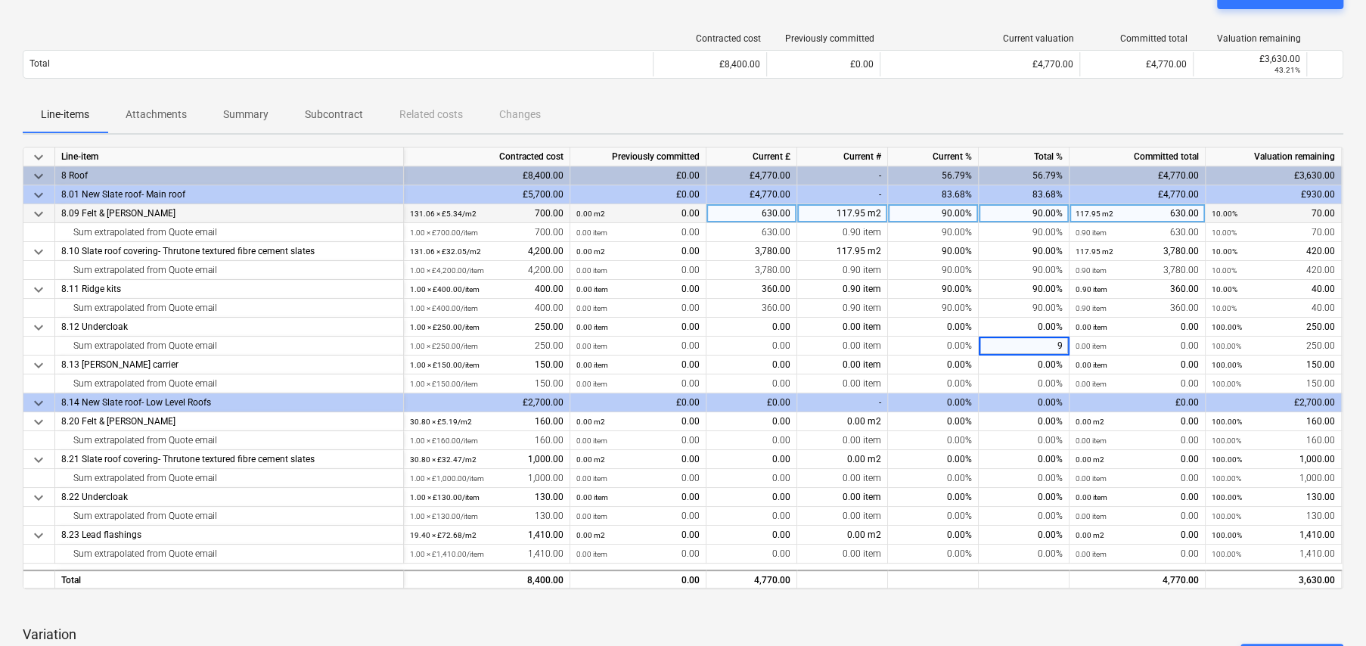
type input "90"
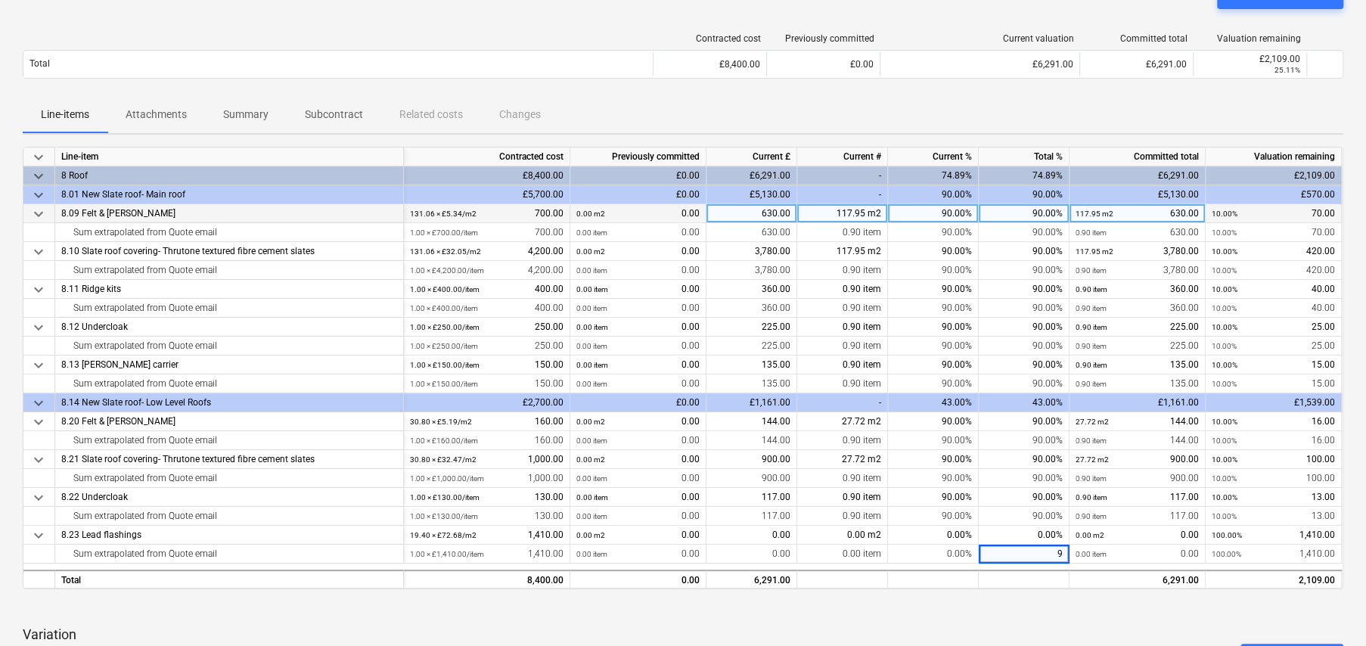
type input "90"
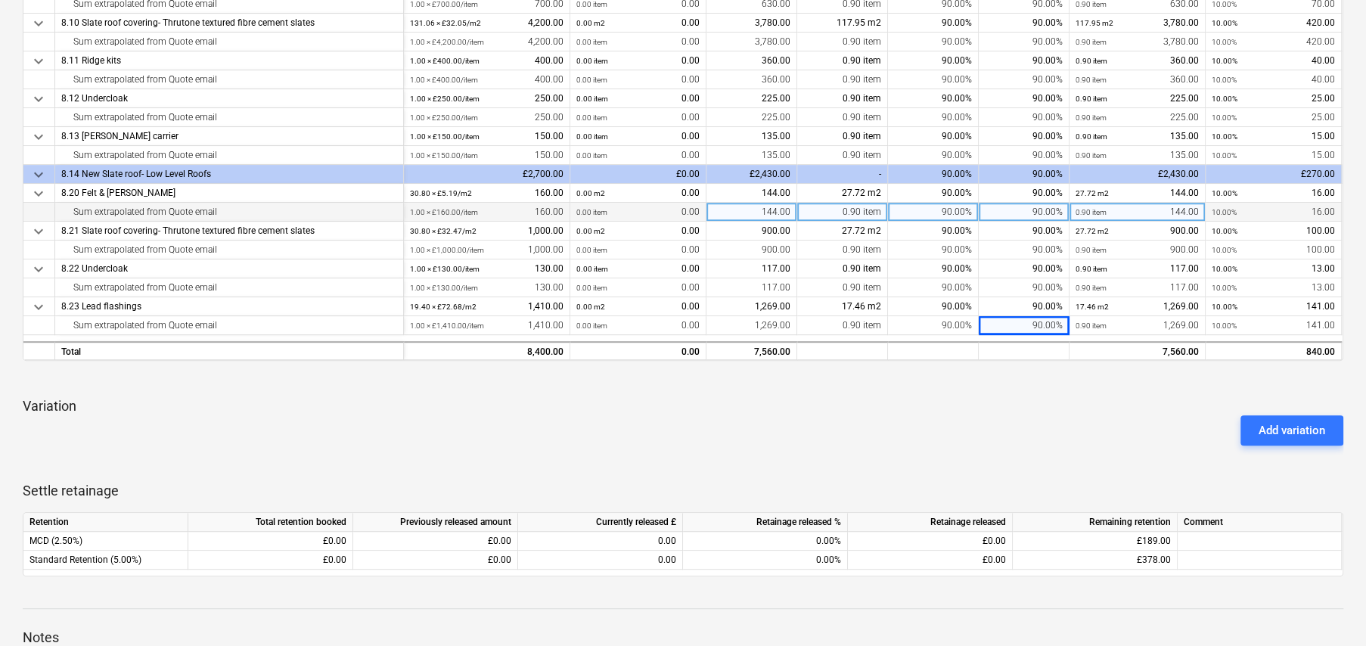
scroll to position [378, 0]
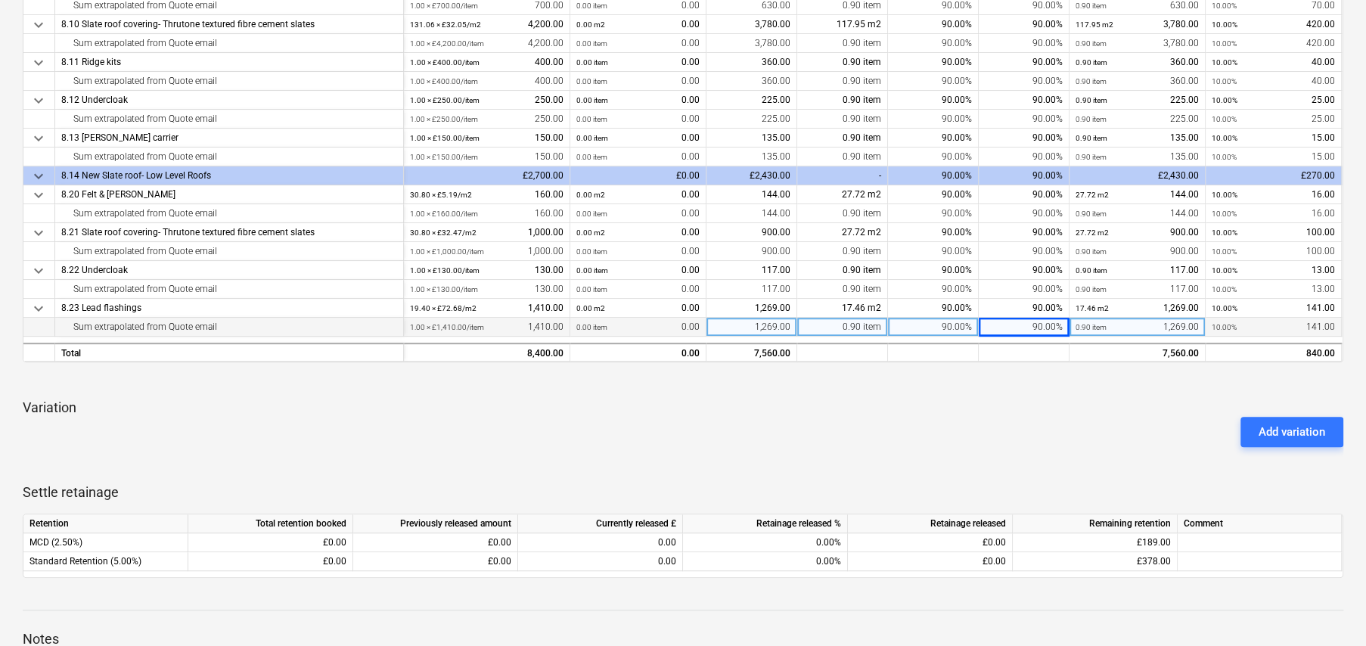
click at [771, 326] on div "1,269.00" at bounding box center [751, 327] width 91 height 19
type input "1200"
type input "110"
type input "140"
type input "130"
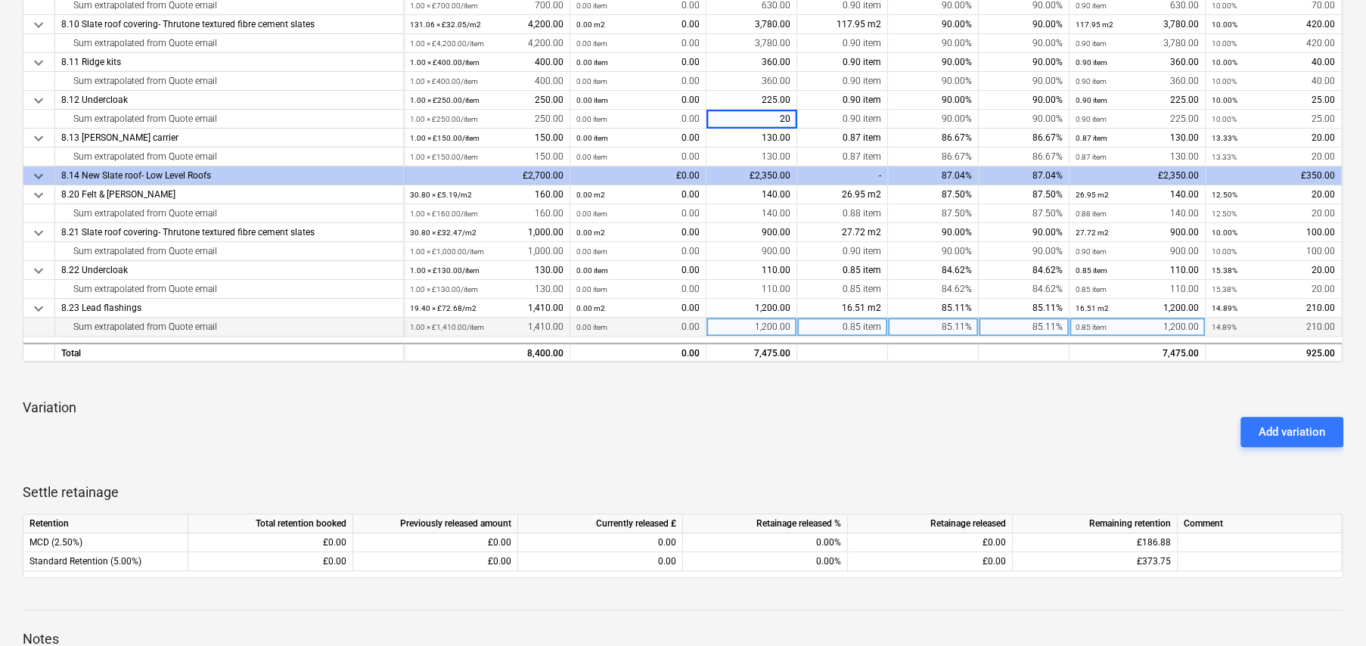
type input "200"
type input "300"
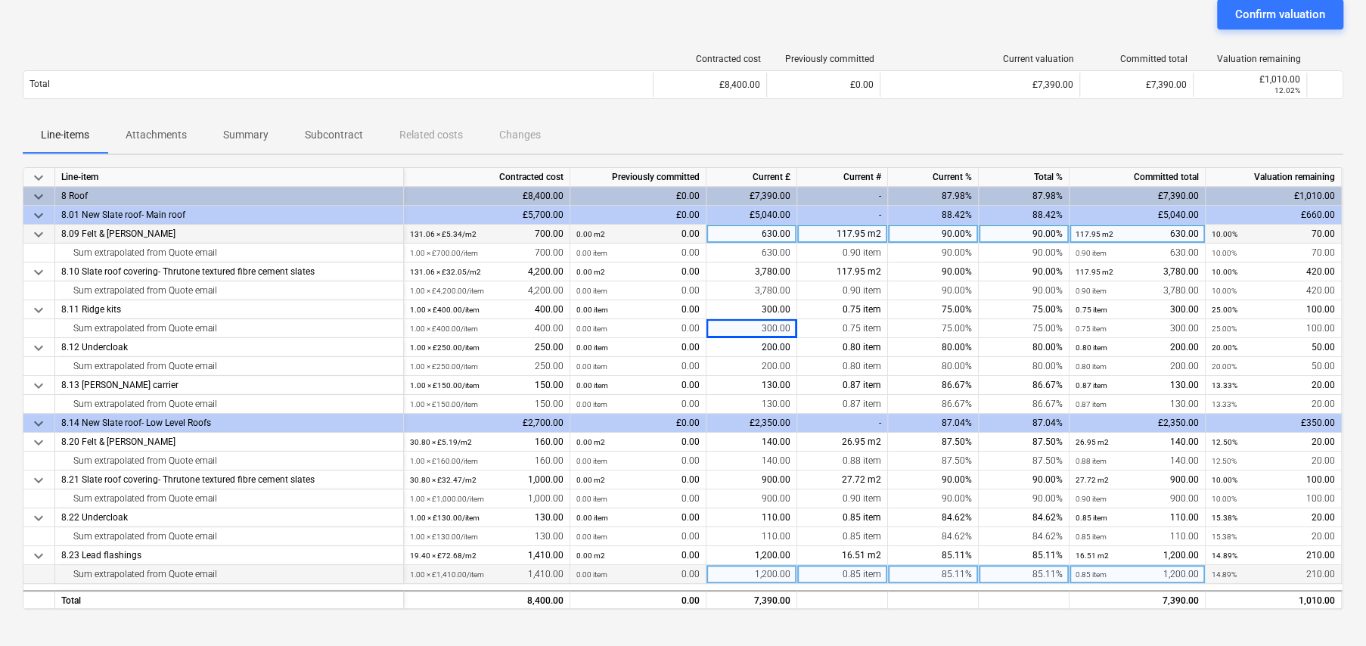
scroll to position [76, 0]
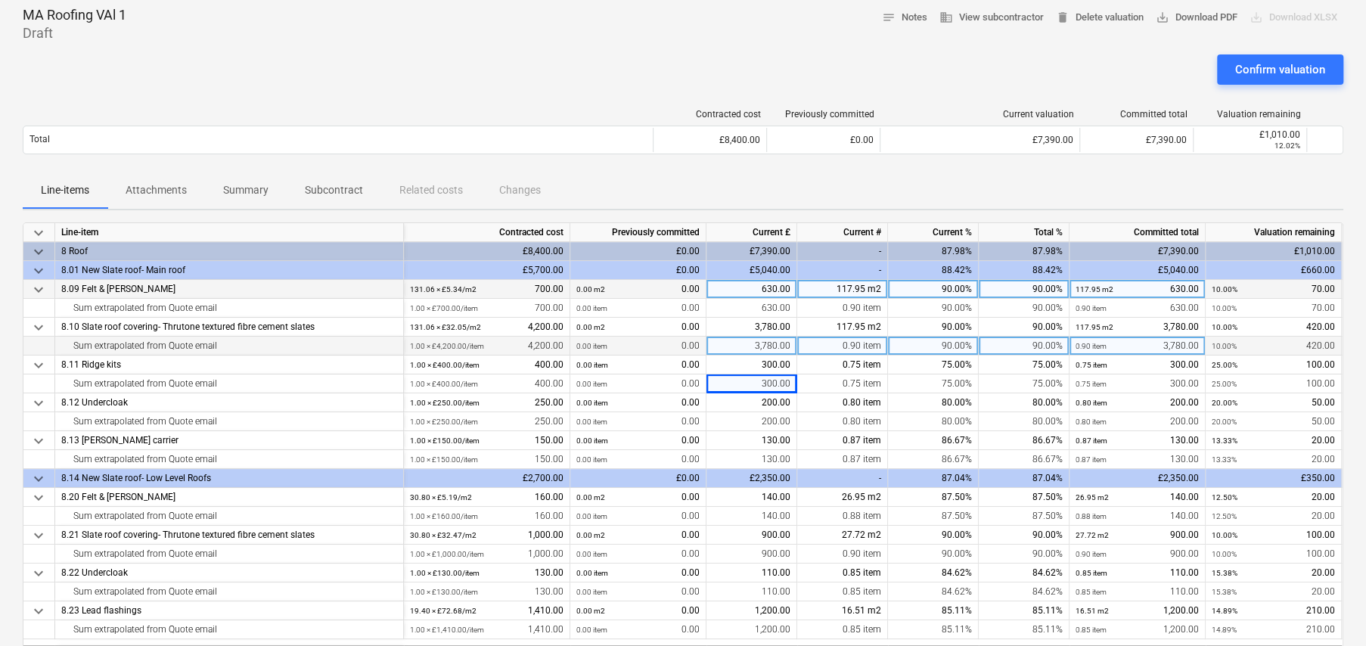
click at [774, 343] on div "3,780.00" at bounding box center [751, 346] width 91 height 19
type input "3500"
type input "520"
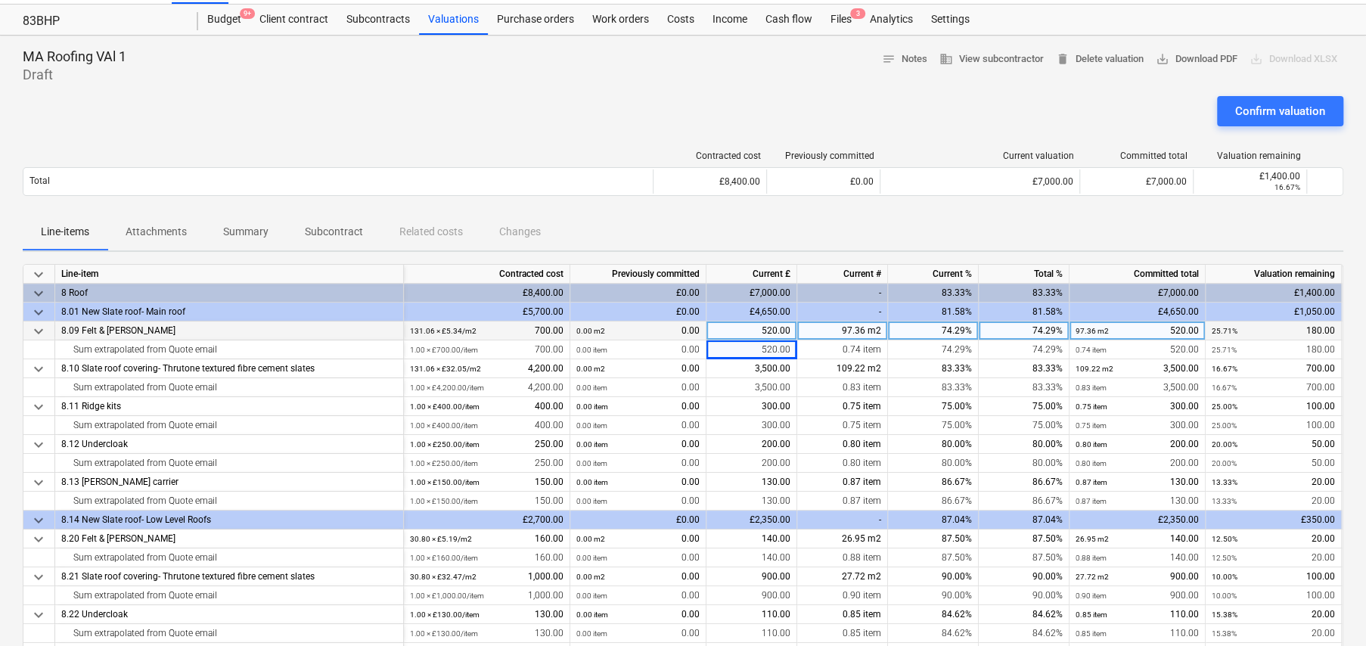
scroll to position [0, 0]
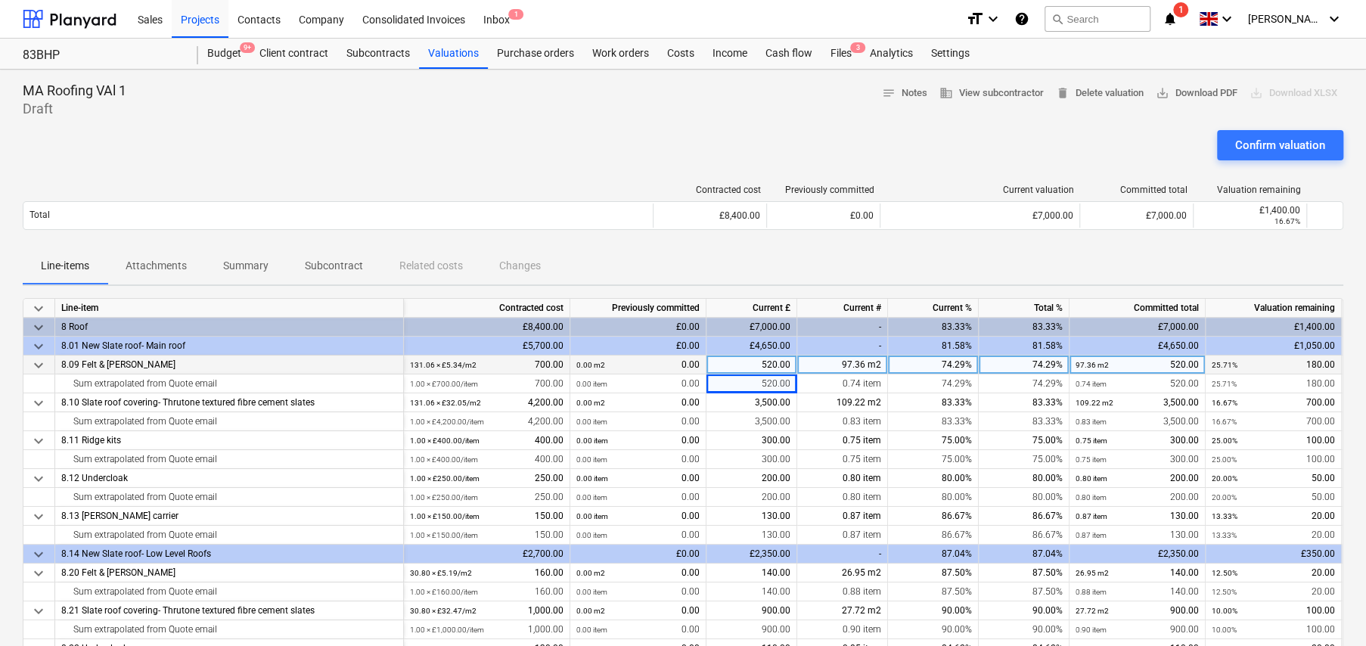
click at [846, 256] on div "Line-items Attachments Summary Subcontract Related costs Changes" at bounding box center [683, 266] width 1321 height 36
click at [1280, 147] on div "Confirm valuation" at bounding box center [1280, 145] width 90 height 20
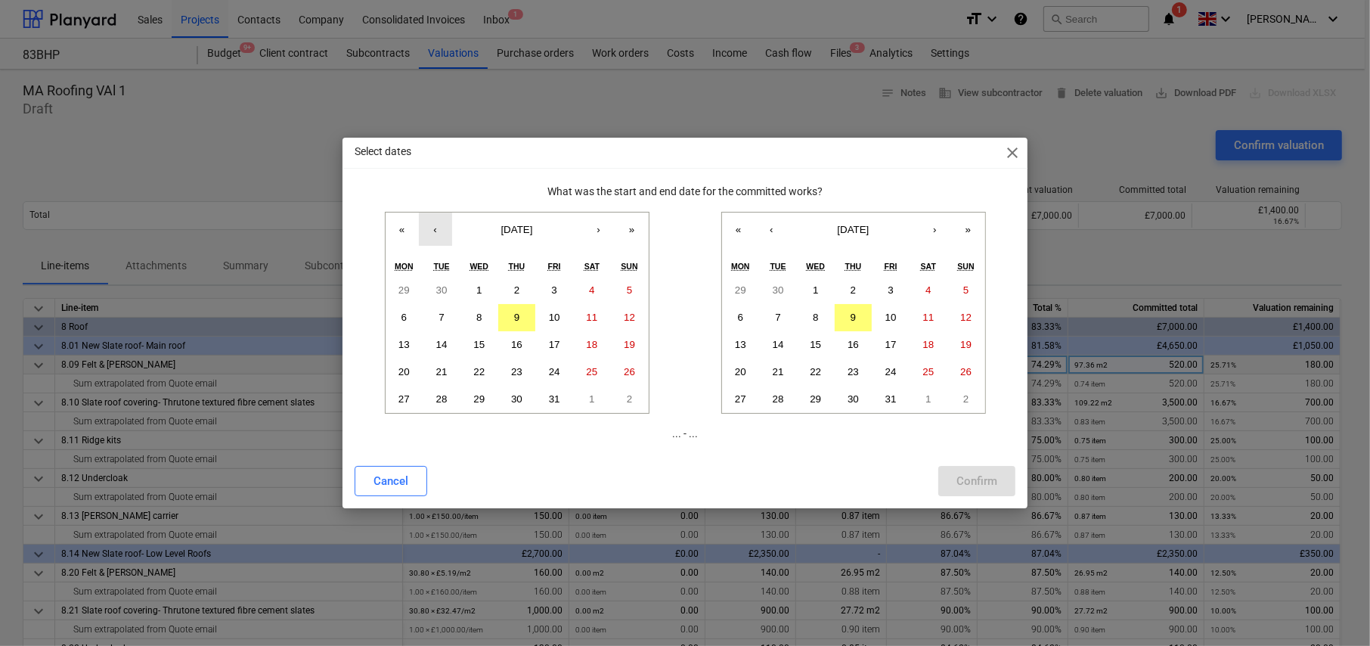
click at [436, 234] on button "‹" at bounding box center [435, 229] width 33 height 33
click at [407, 349] on abbr "15" at bounding box center [404, 344] width 11 height 11
click at [768, 231] on button "‹" at bounding box center [772, 229] width 33 height 33
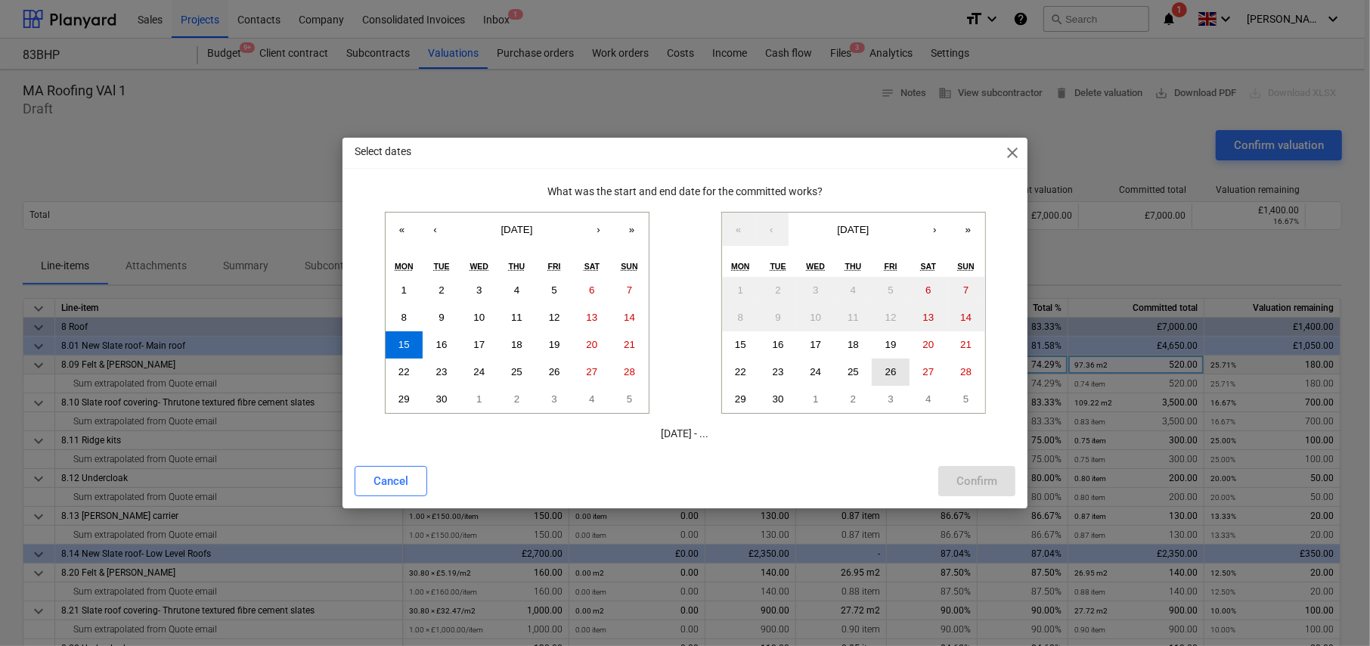
click at [893, 373] on abbr "26" at bounding box center [891, 371] width 11 height 11
click at [985, 478] on div "Confirm" at bounding box center [977, 481] width 41 height 20
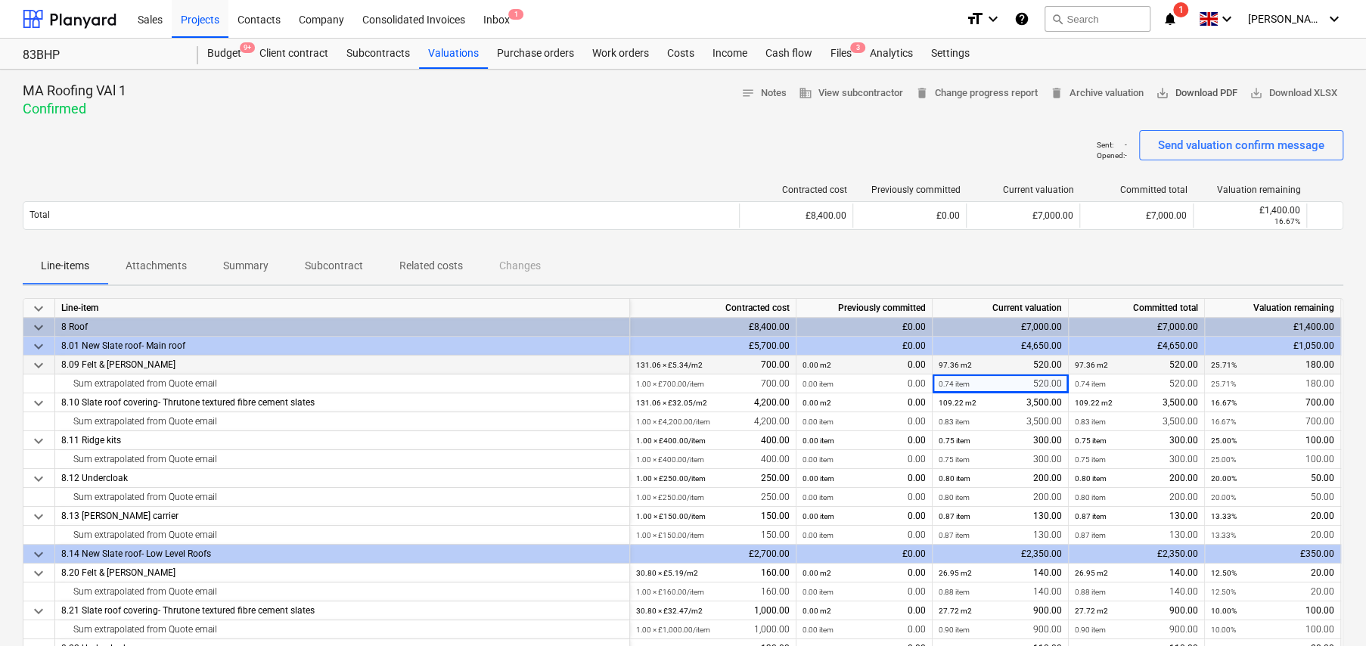
click at [1159, 96] on span "save_alt" at bounding box center [1163, 93] width 14 height 14
